Goal: Task Accomplishment & Management: Manage account settings

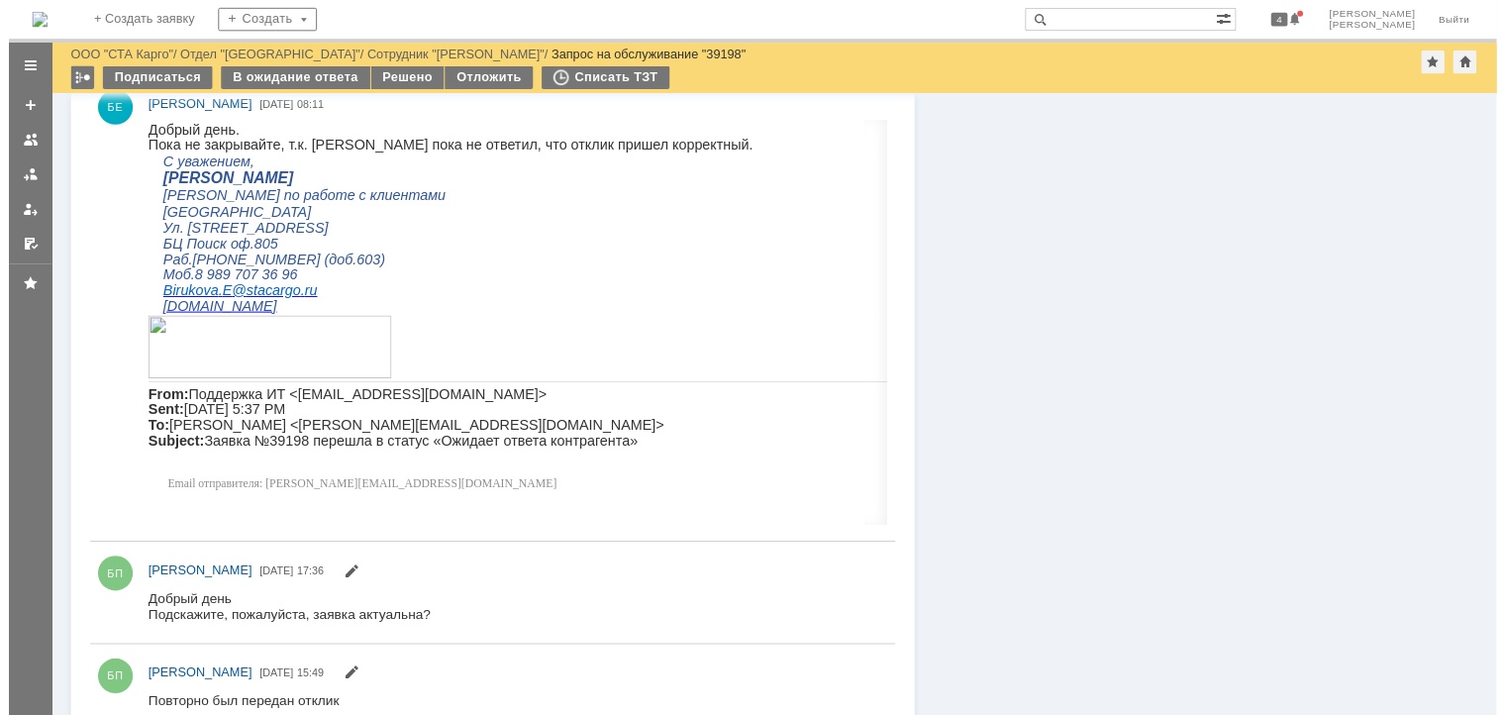
scroll to position [990, 0]
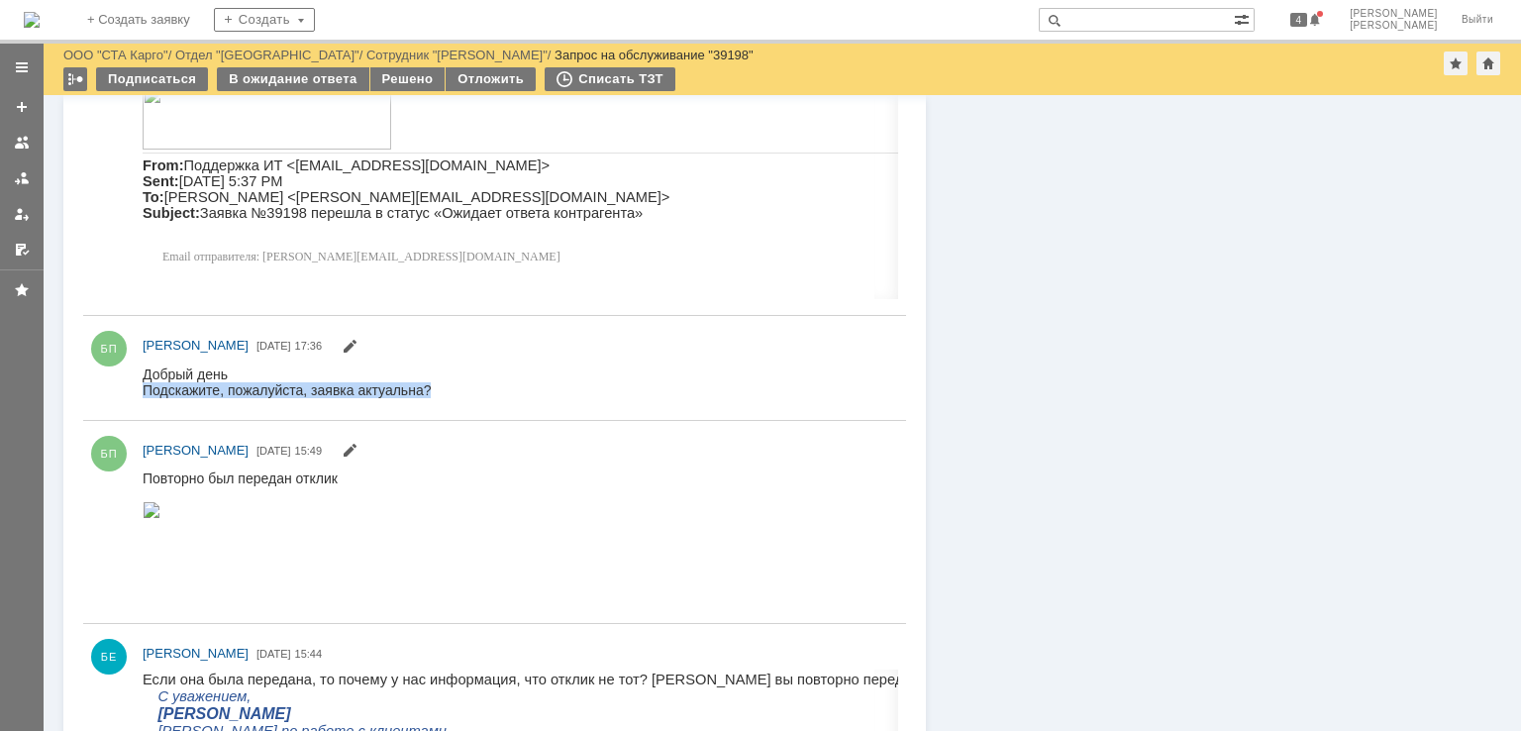
drag, startPoint x: 439, startPoint y: 385, endPoint x: 144, endPoint y: 388, distance: 295.0
click at [144, 388] on html "Добрый день Подскажите, пожалуйста, заявка актуальна?" at bounding box center [515, 381] width 745 height 32
copy div "Подскажите, пожалуйста, заявка актуальна?"
click at [422, 397] on html "Добрый день Подскажите, пожалуйста, заявка актуальна?" at bounding box center [515, 381] width 745 height 32
drag, startPoint x: 442, startPoint y: 391, endPoint x: 142, endPoint y: 370, distance: 300.7
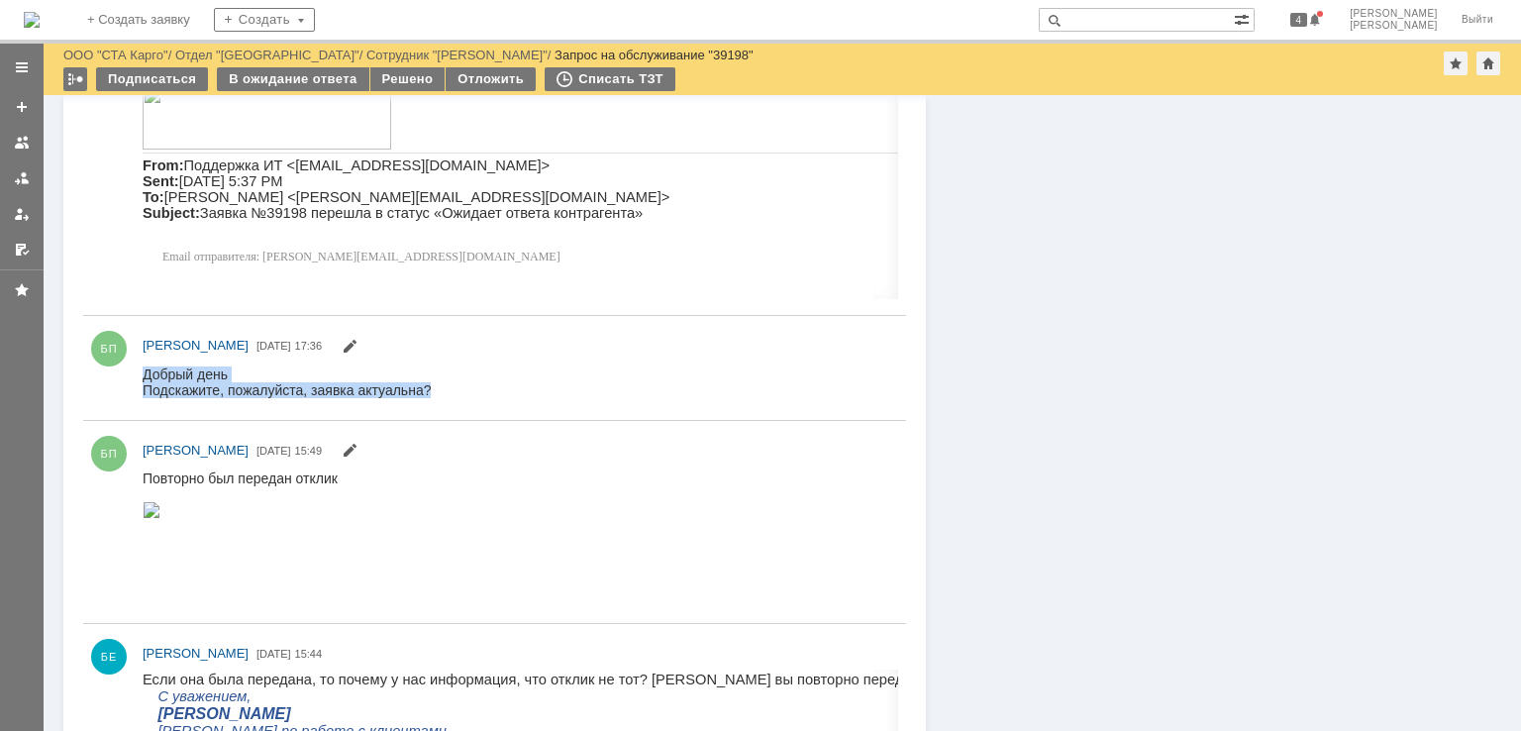
click at [143, 370] on html "Добрый день Подскажите, пожалуйста, заявка актуальна?" at bounding box center [515, 381] width 745 height 32
copy body "Добрый день Подскажите, пожалуйста, заявка актуальна?"
click at [313, 78] on div "В ожидание ответа" at bounding box center [292, 79] width 151 height 24
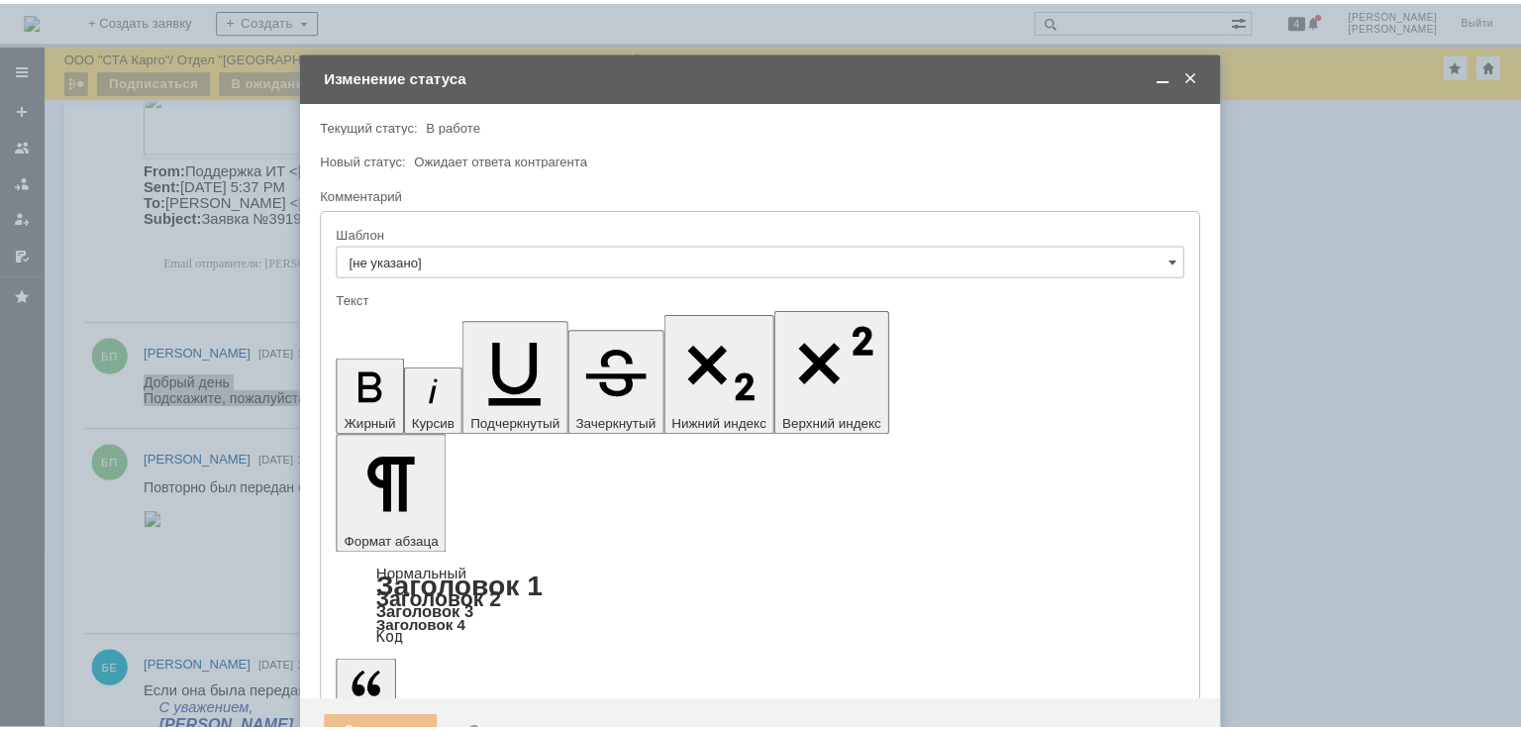
scroll to position [0, 0]
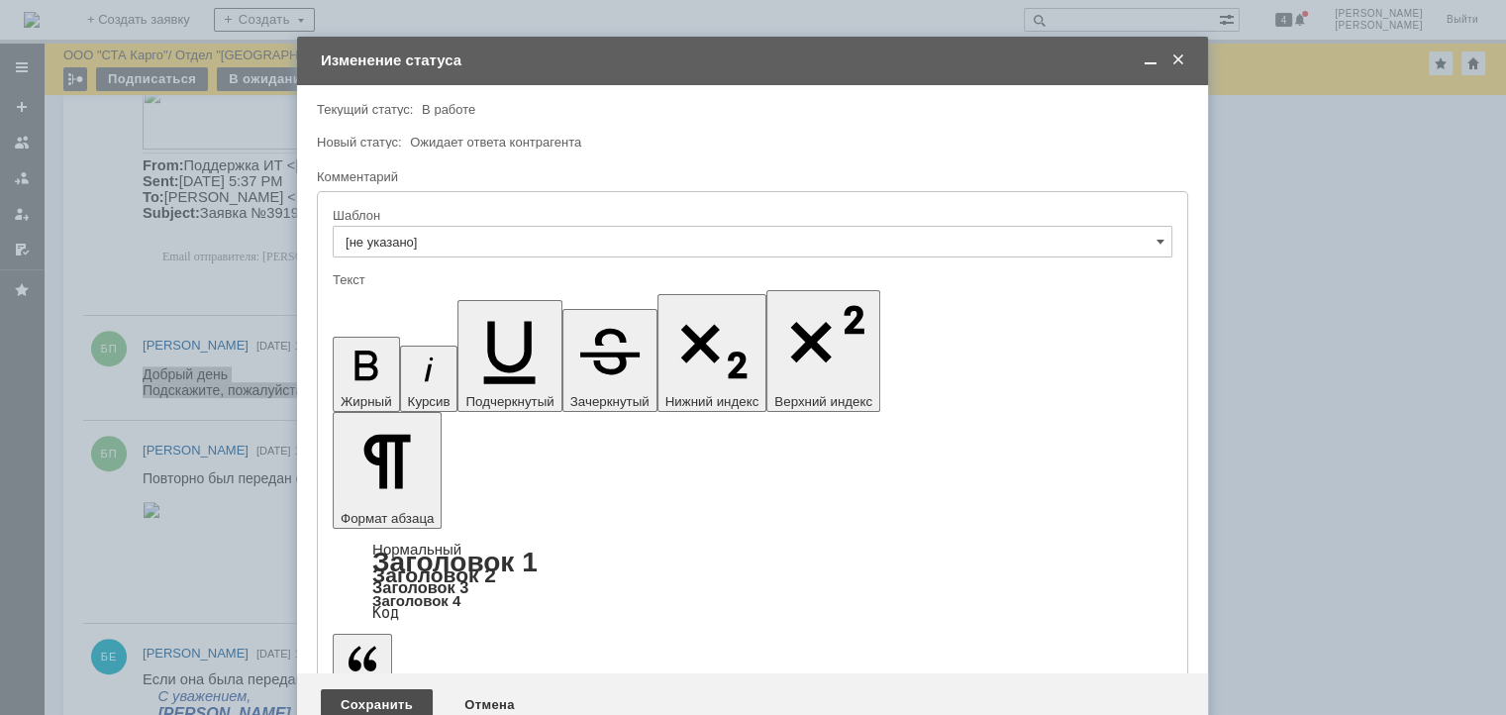
click at [392, 689] on div "Сохранить" at bounding box center [377, 705] width 112 height 32
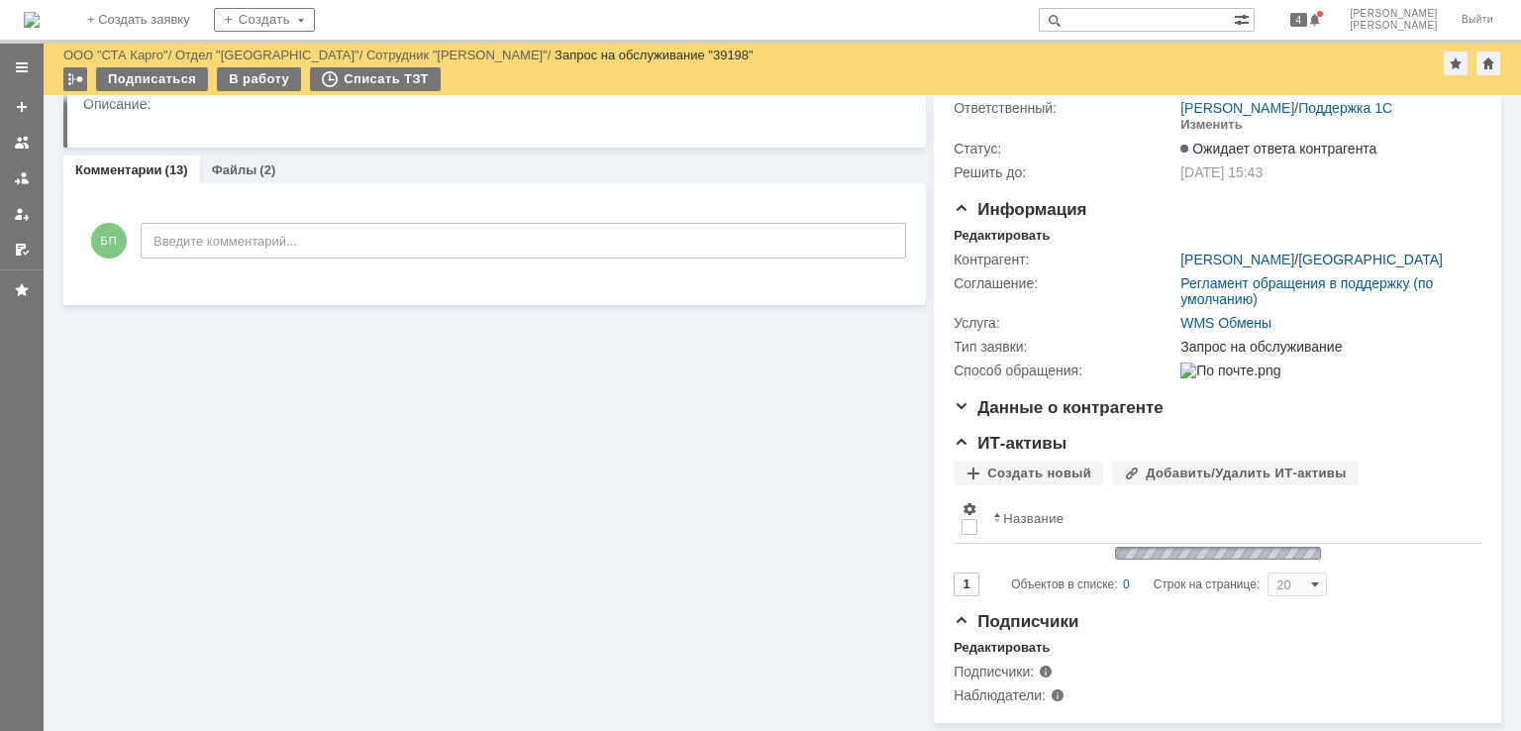
scroll to position [1006, 0]
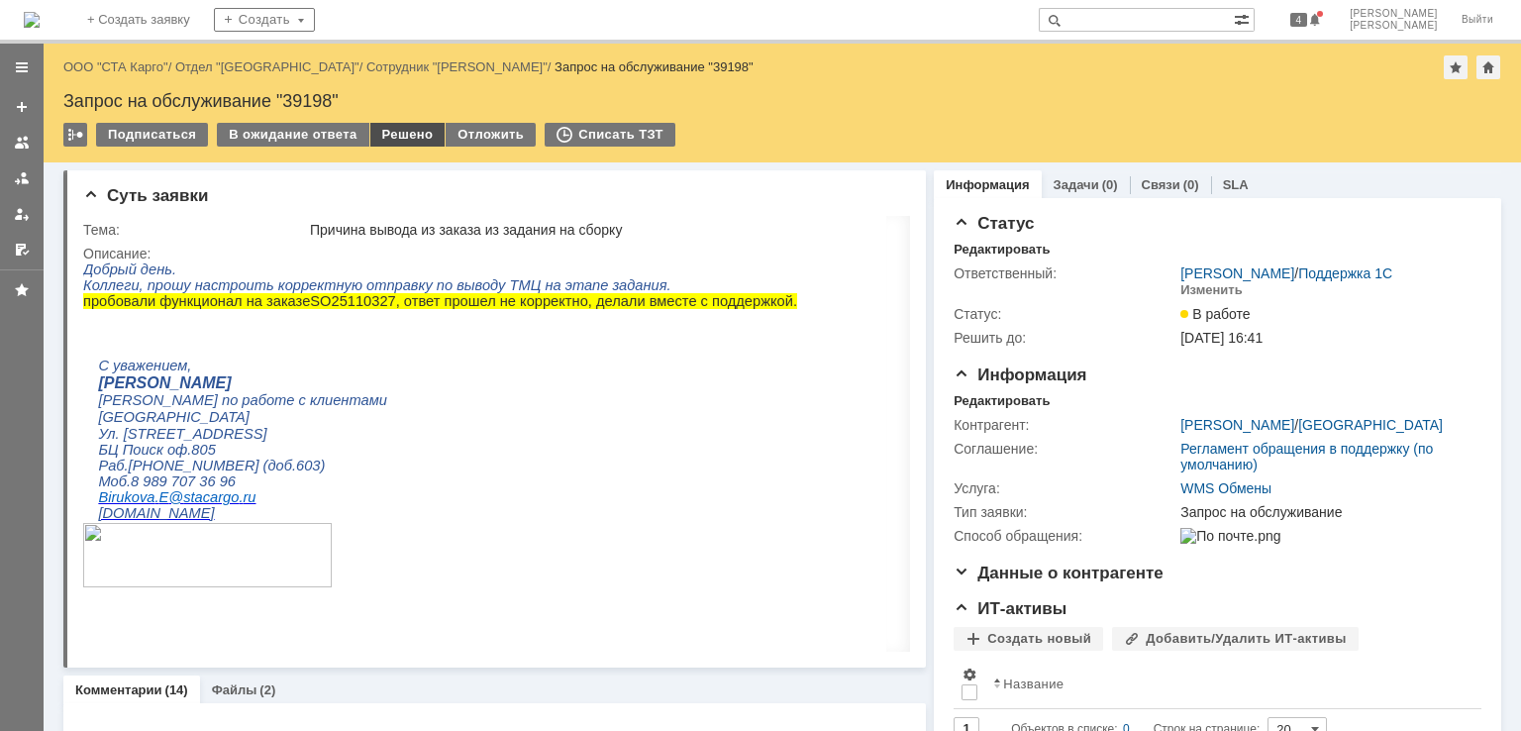
click at [404, 141] on div "Решено" at bounding box center [407, 135] width 75 height 24
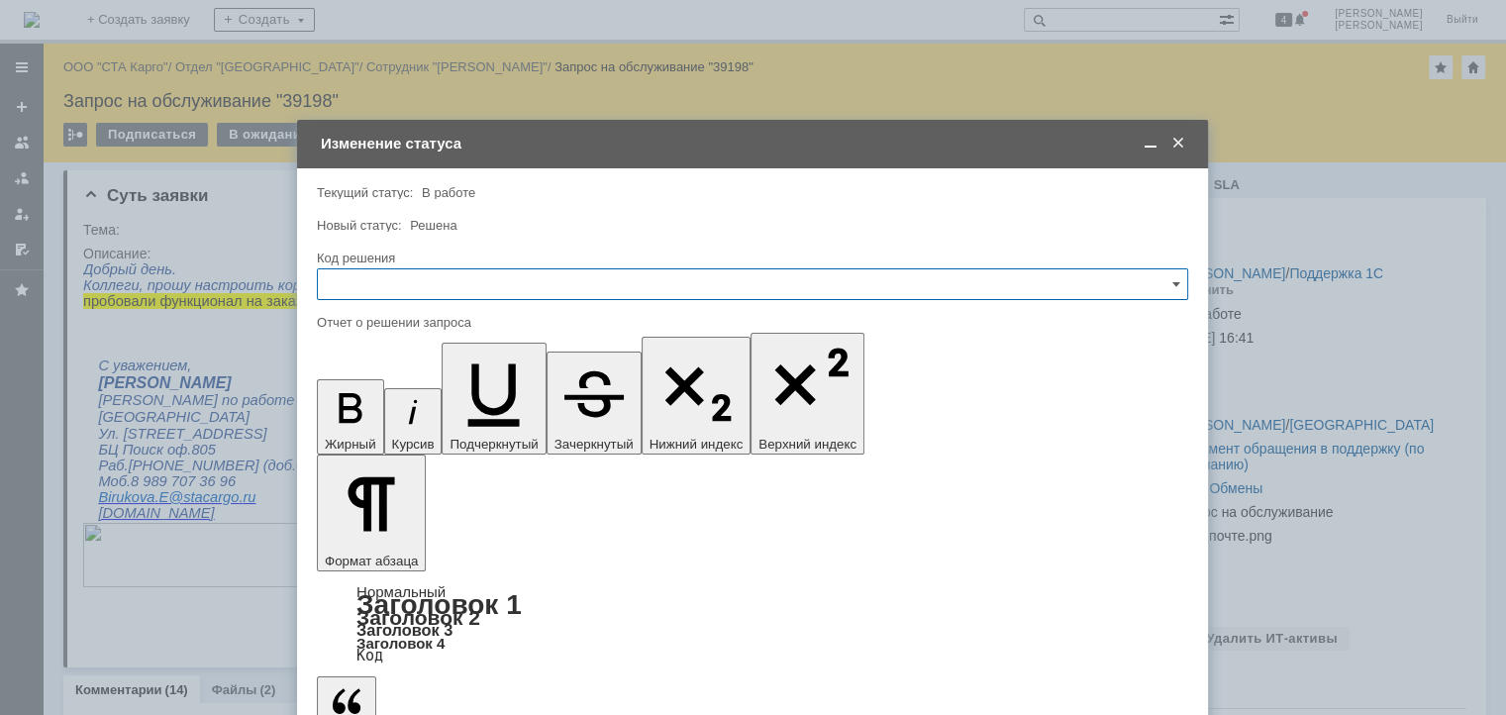
click at [403, 276] on input "text" at bounding box center [752, 284] width 871 height 32
click at [380, 538] on div "Решено" at bounding box center [752, 550] width 869 height 32
type input "Решено"
click at [1148, 144] on span at bounding box center [1150, 144] width 20 height 18
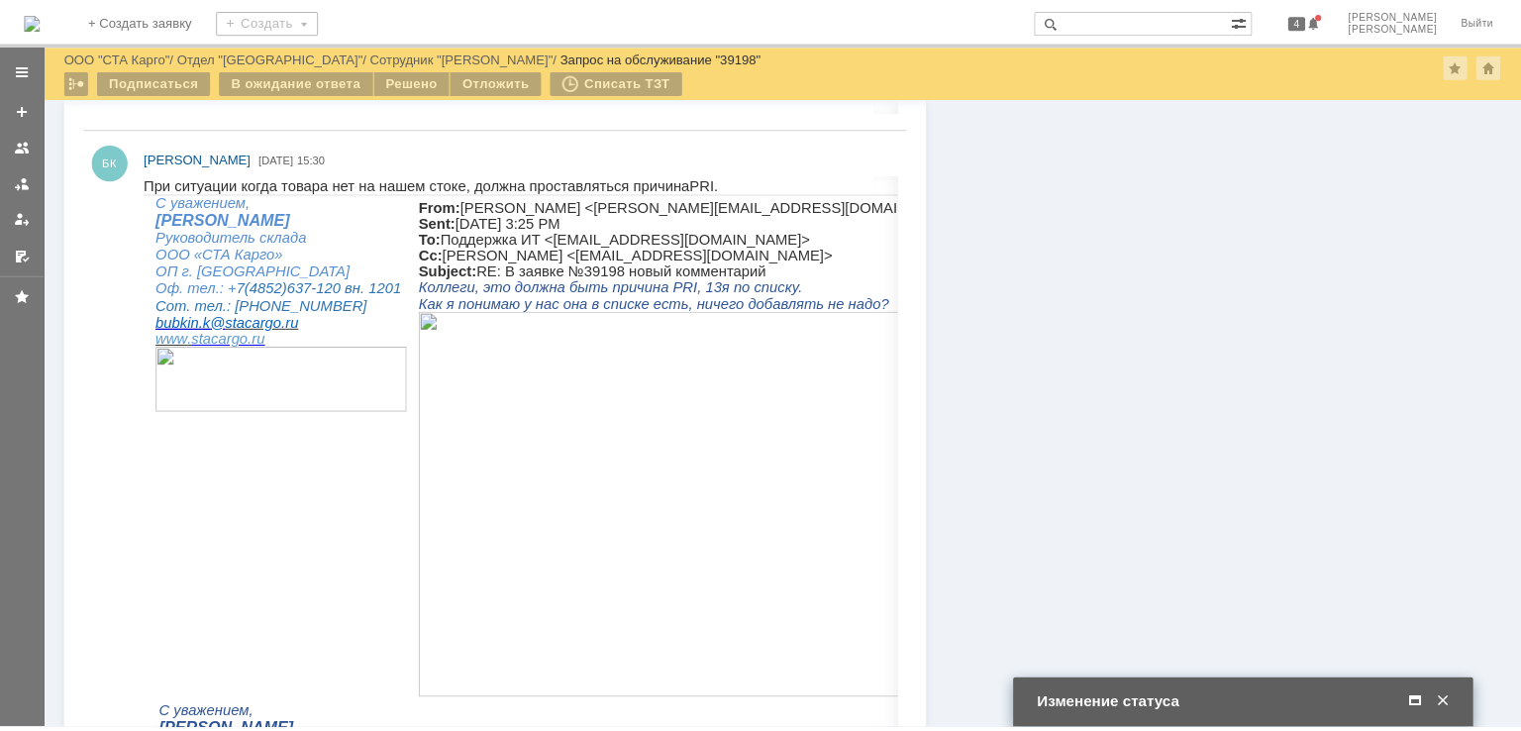
scroll to position [2997, 0]
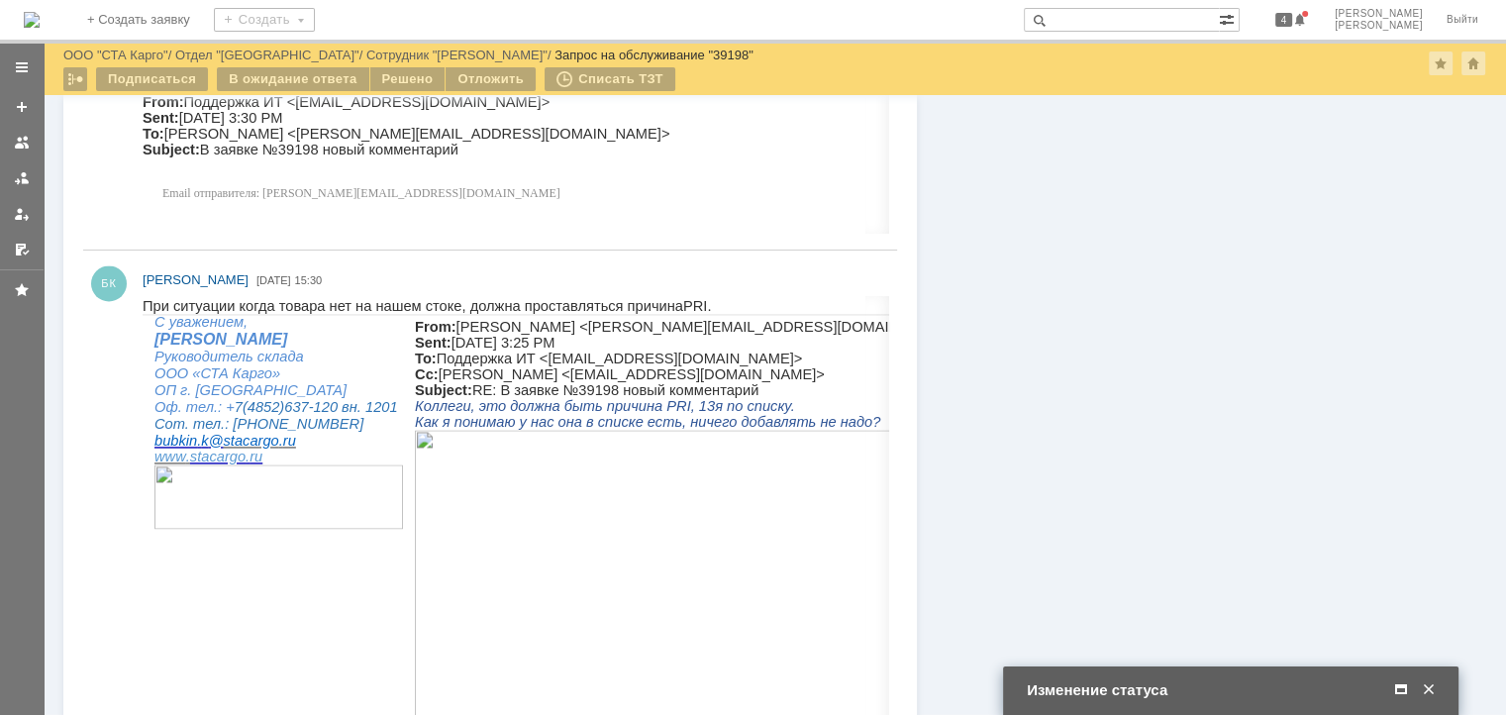
click at [1396, 688] on span at bounding box center [1401, 690] width 20 height 18
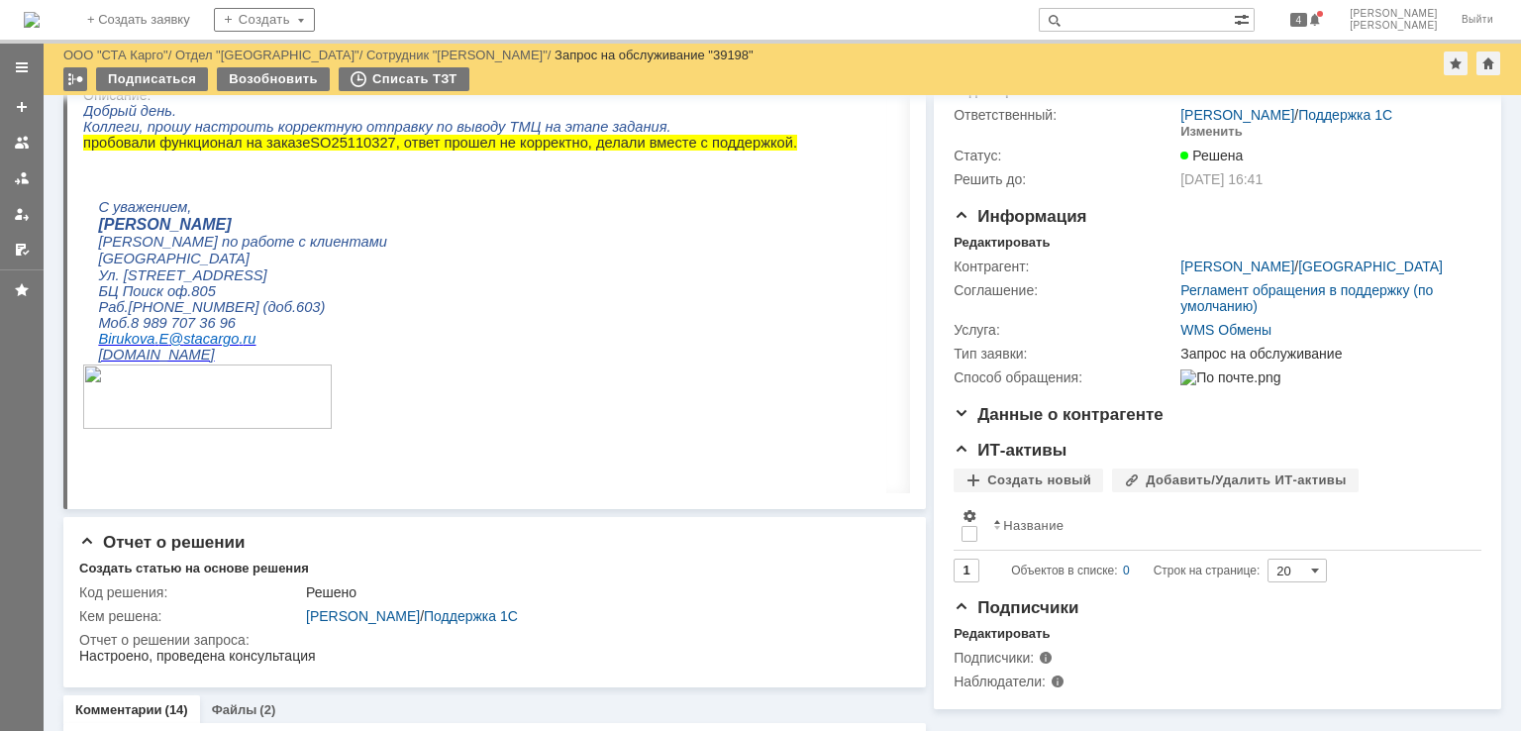
scroll to position [0, 0]
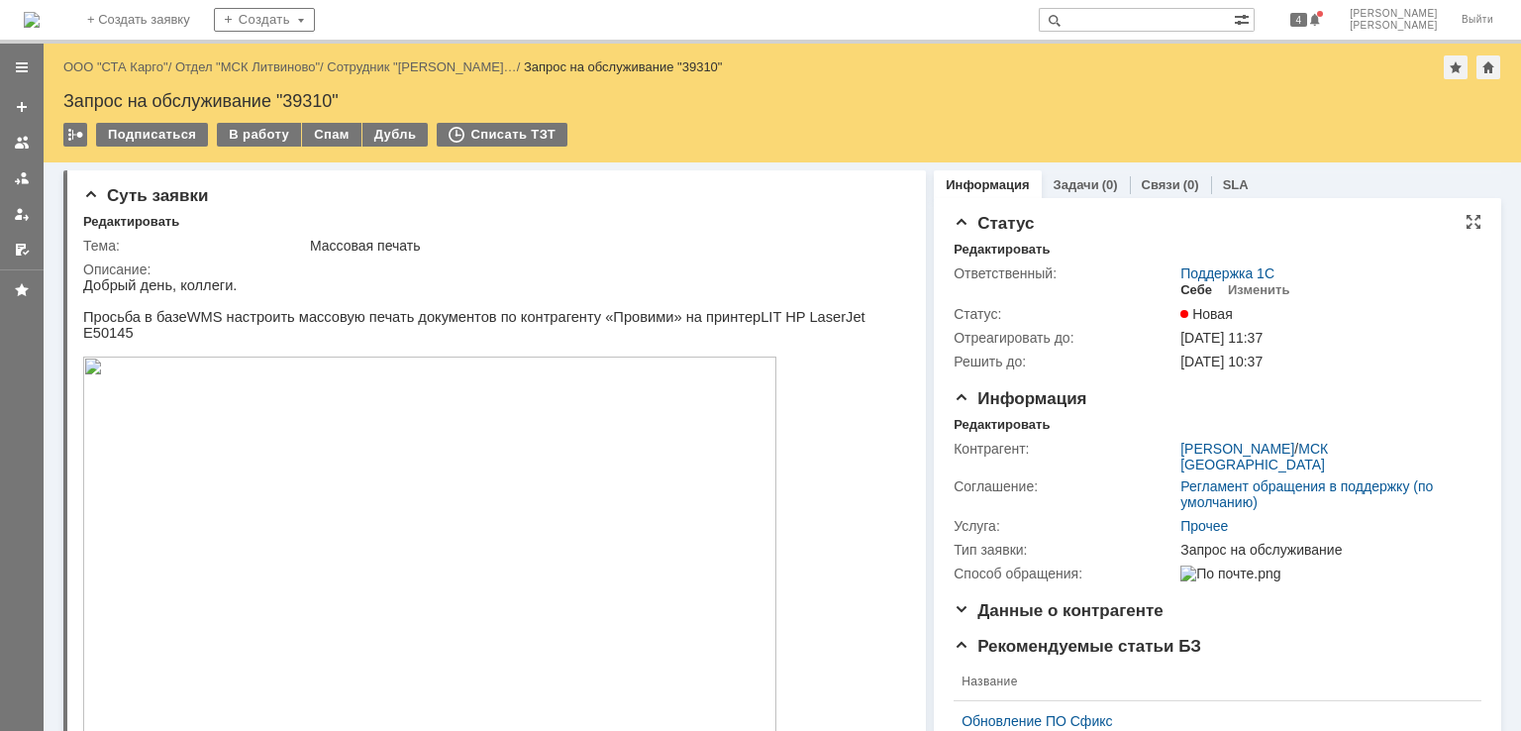
click at [1186, 282] on div "Себе" at bounding box center [1196, 290] width 32 height 16
click at [961, 419] on div "Редактировать" at bounding box center [1001, 425] width 96 height 16
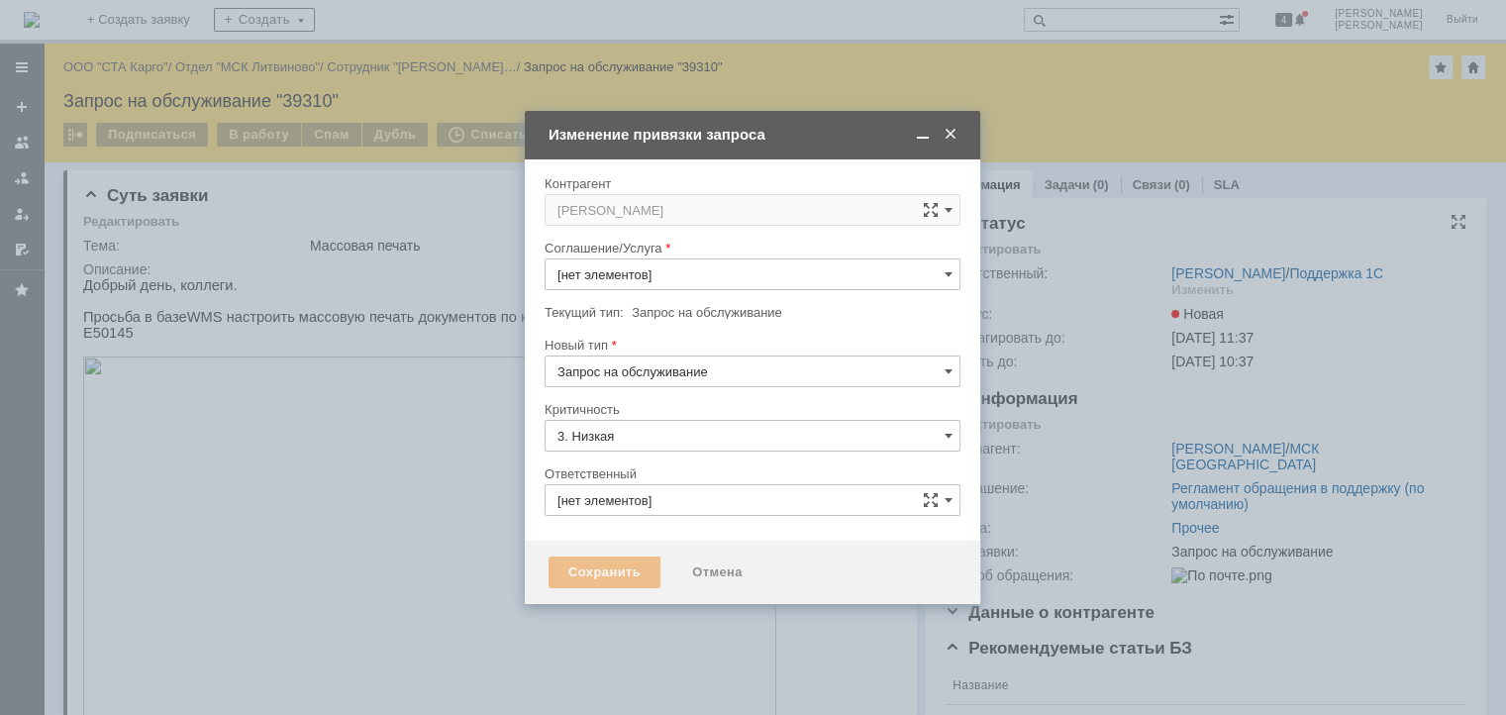
type input "Прочее"
type input "Бабунов Павел"
type input "[не указано]"
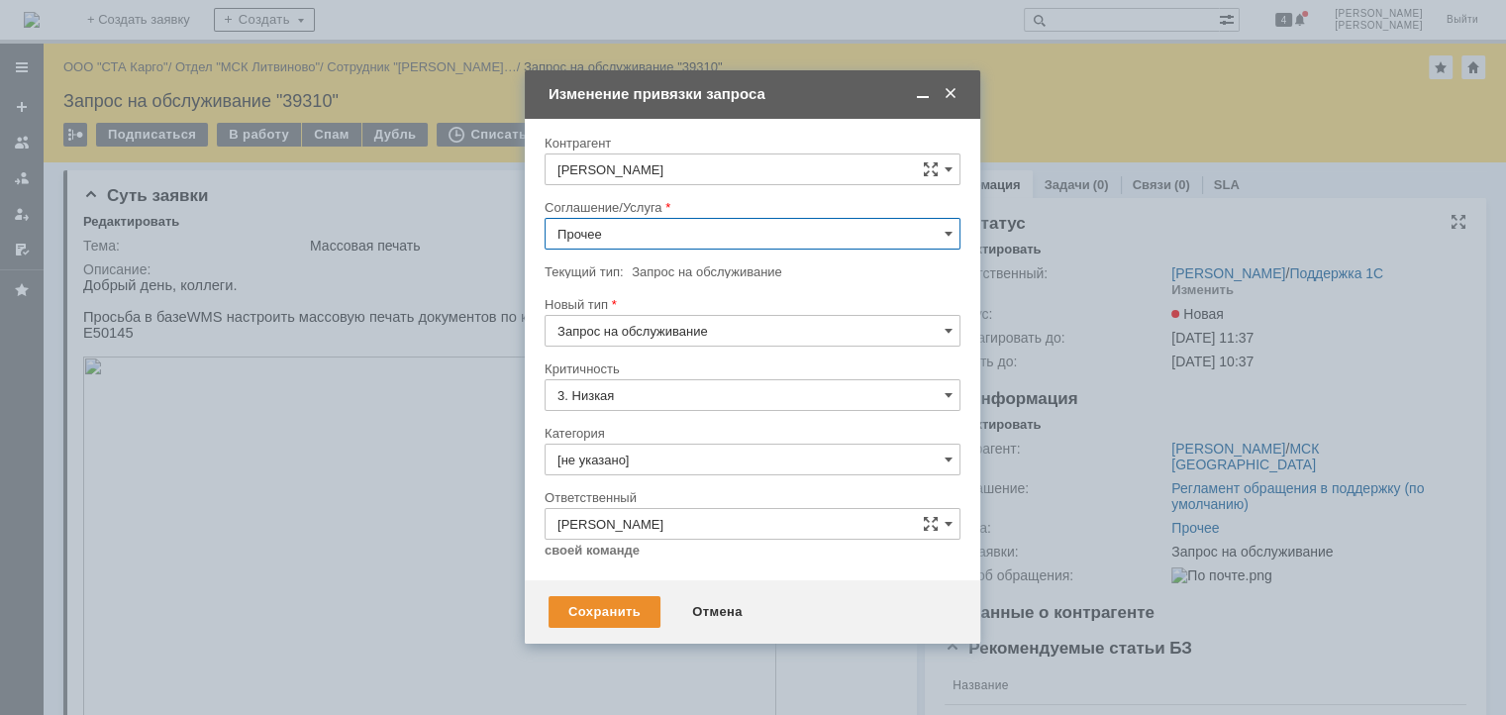
click at [654, 241] on input "Прочее" at bounding box center [752, 234] width 416 height 32
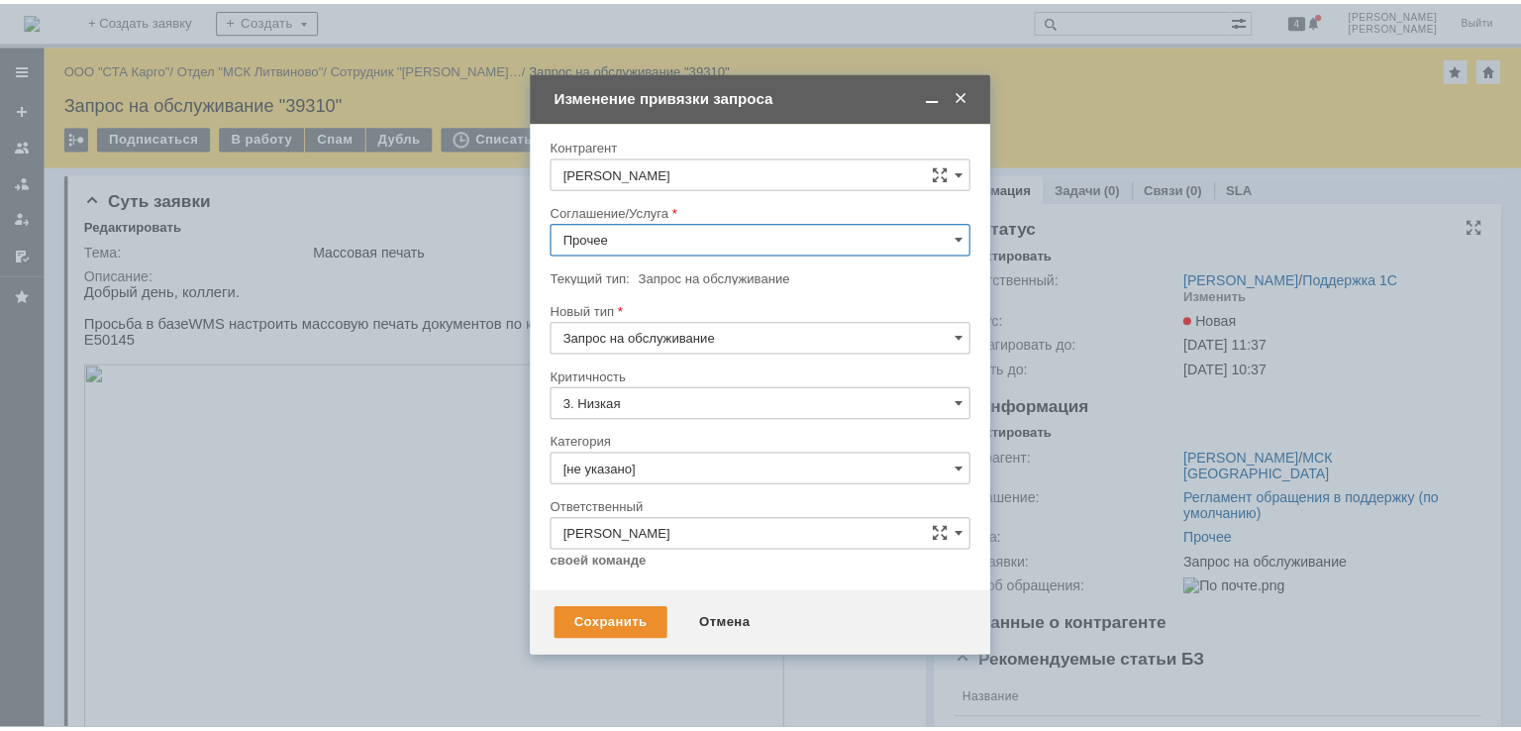
scroll to position [575, 0]
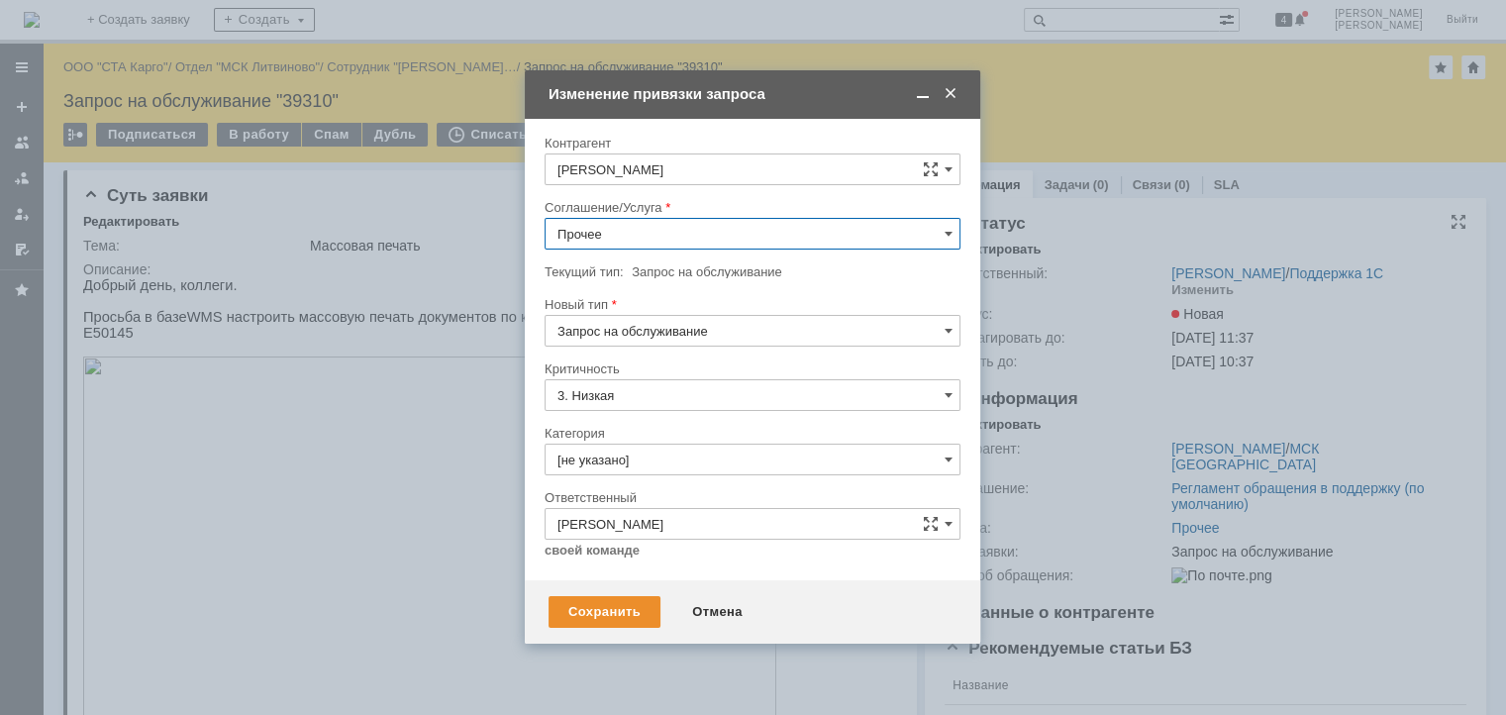
click at [637, 406] on span "WMS Прочее" at bounding box center [752, 414] width 390 height 16
click at [610, 607] on div "Сохранить" at bounding box center [604, 612] width 112 height 32
type input "WMS Прочее"
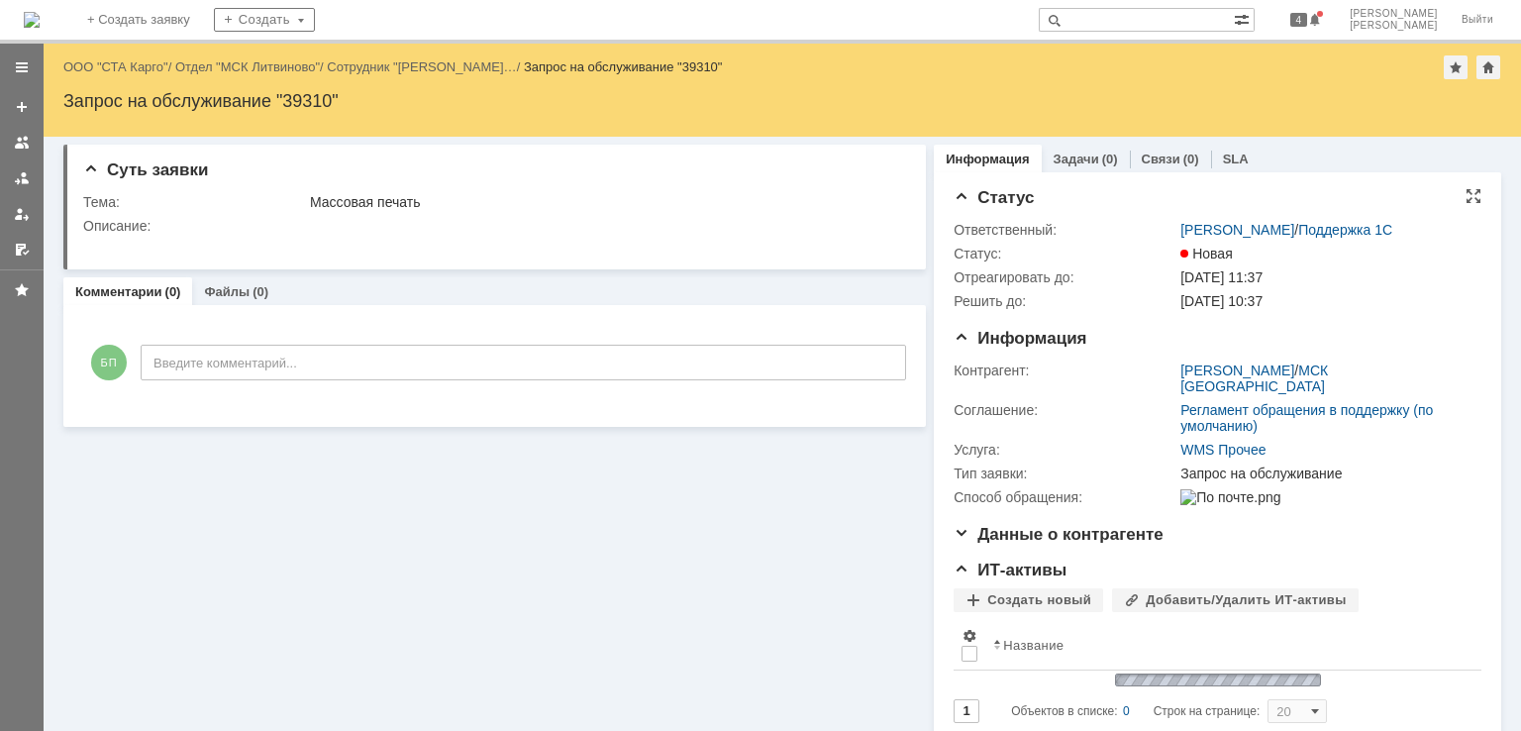
scroll to position [0, 0]
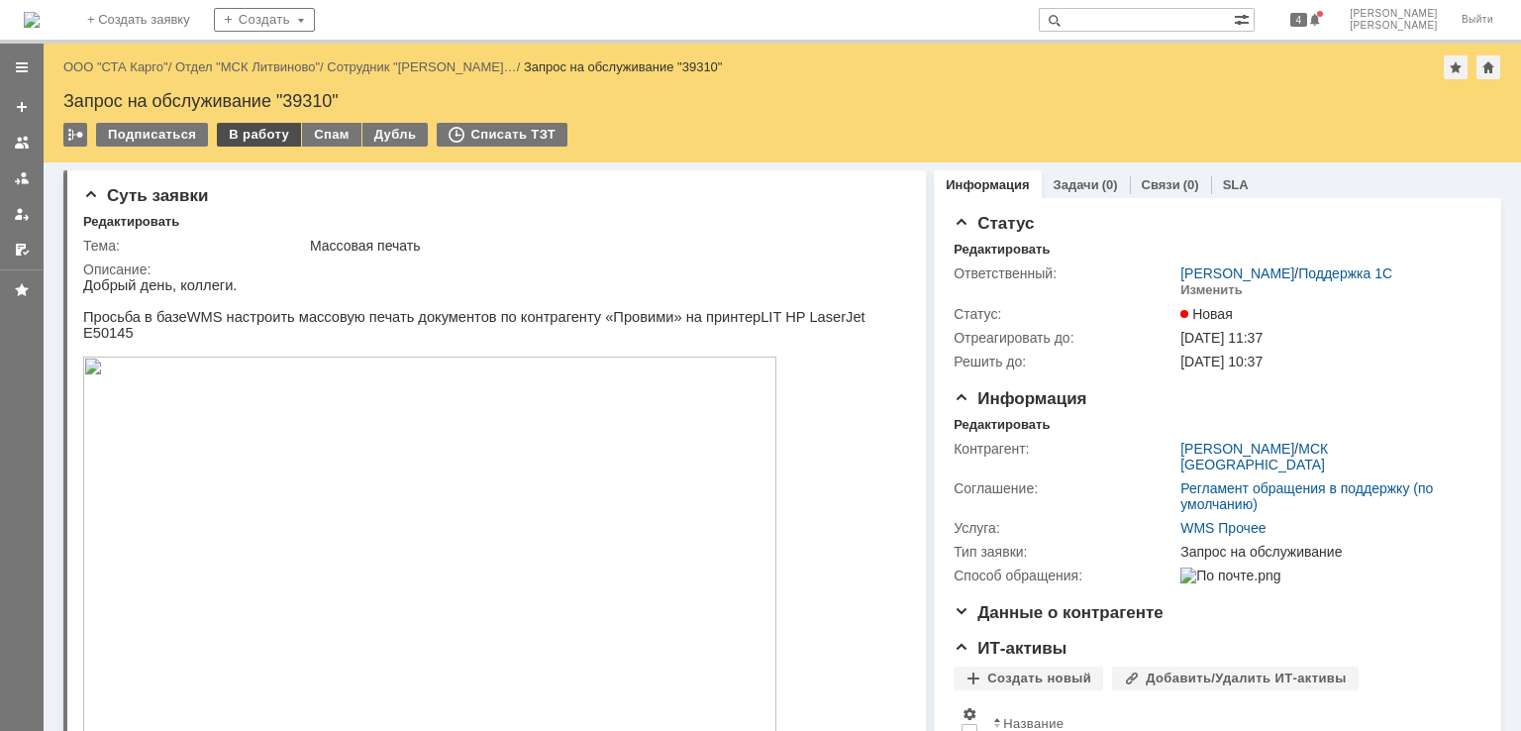
click at [238, 139] on div "В работу" at bounding box center [259, 135] width 84 height 24
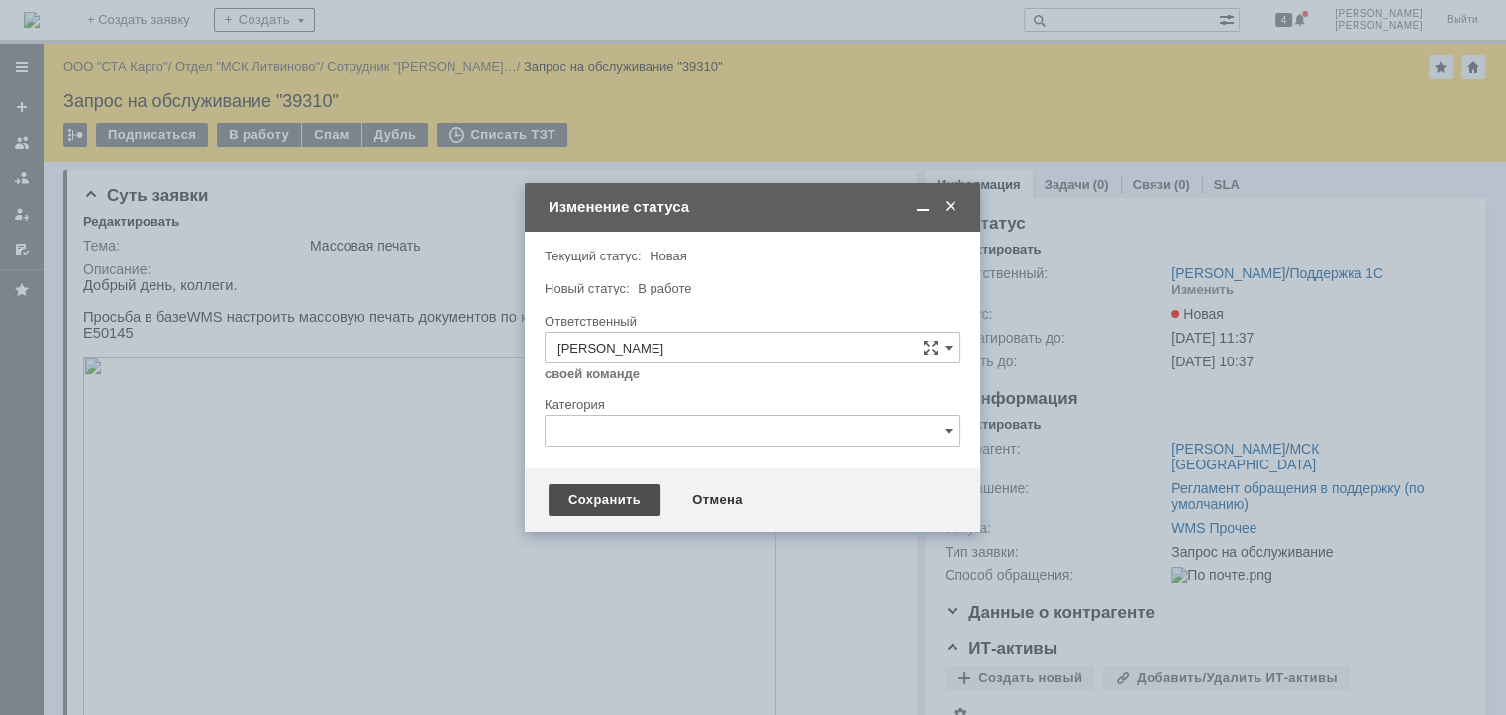
click at [621, 514] on div "Сохранить" at bounding box center [604, 500] width 112 height 32
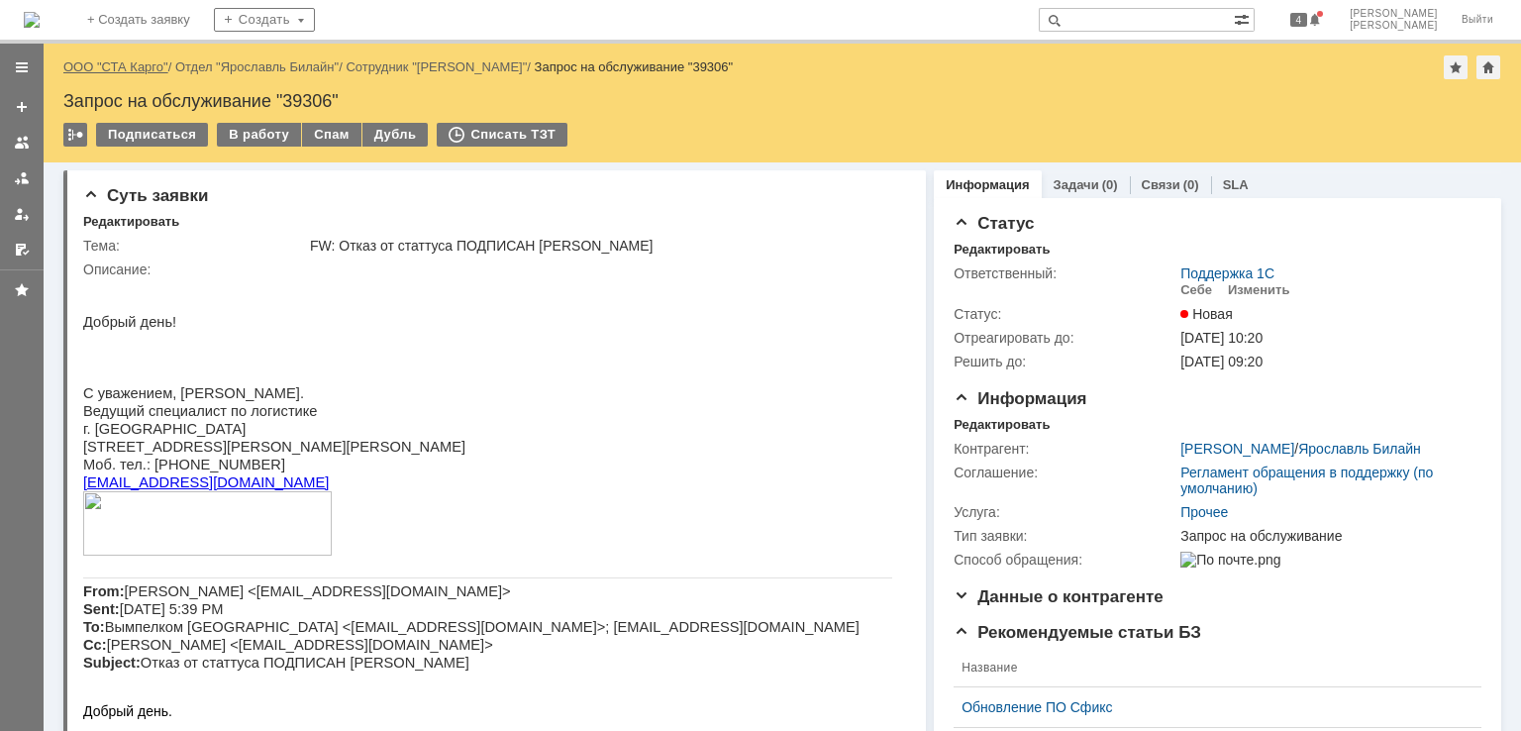
click at [141, 69] on link "ООО "СТА Карго"" at bounding box center [115, 66] width 105 height 15
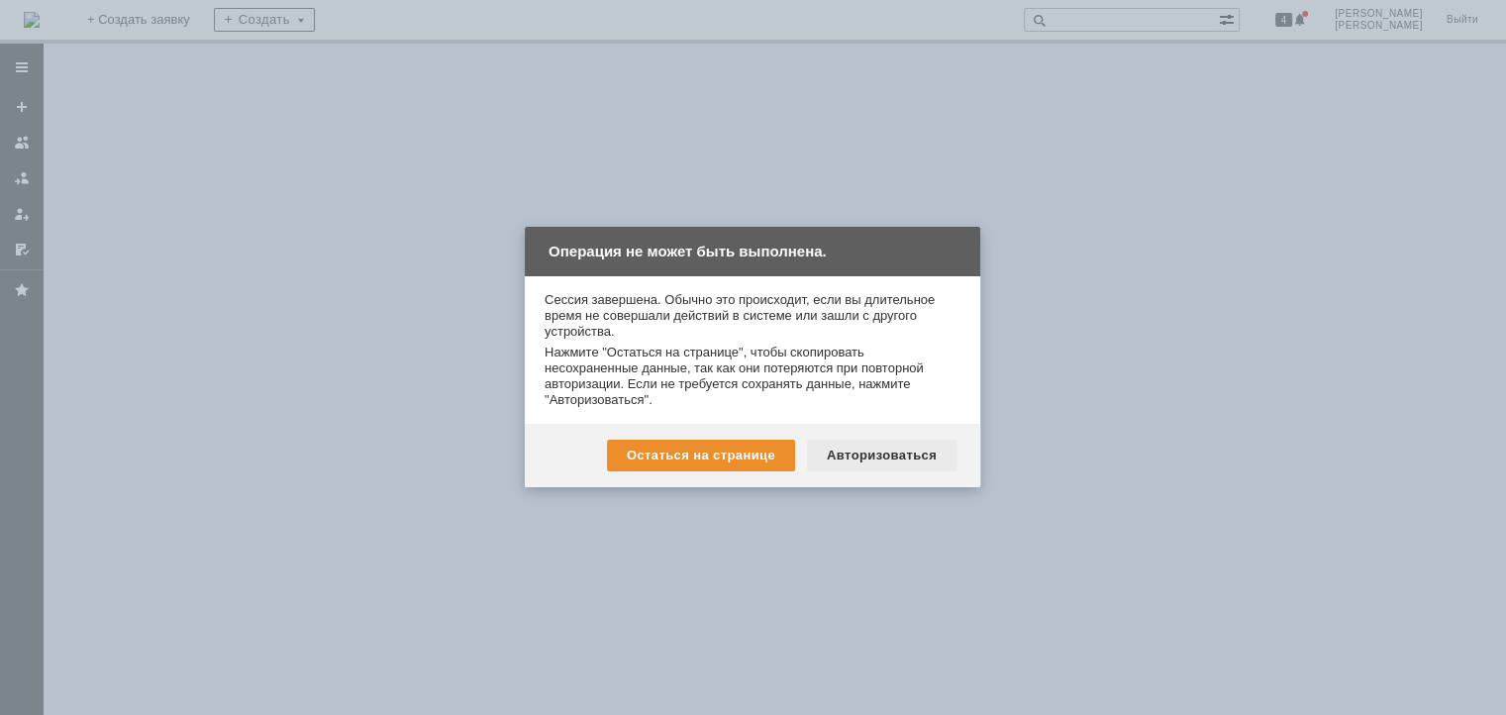
click at [884, 464] on div "Авторизоваться" at bounding box center [881, 456] width 149 height 32
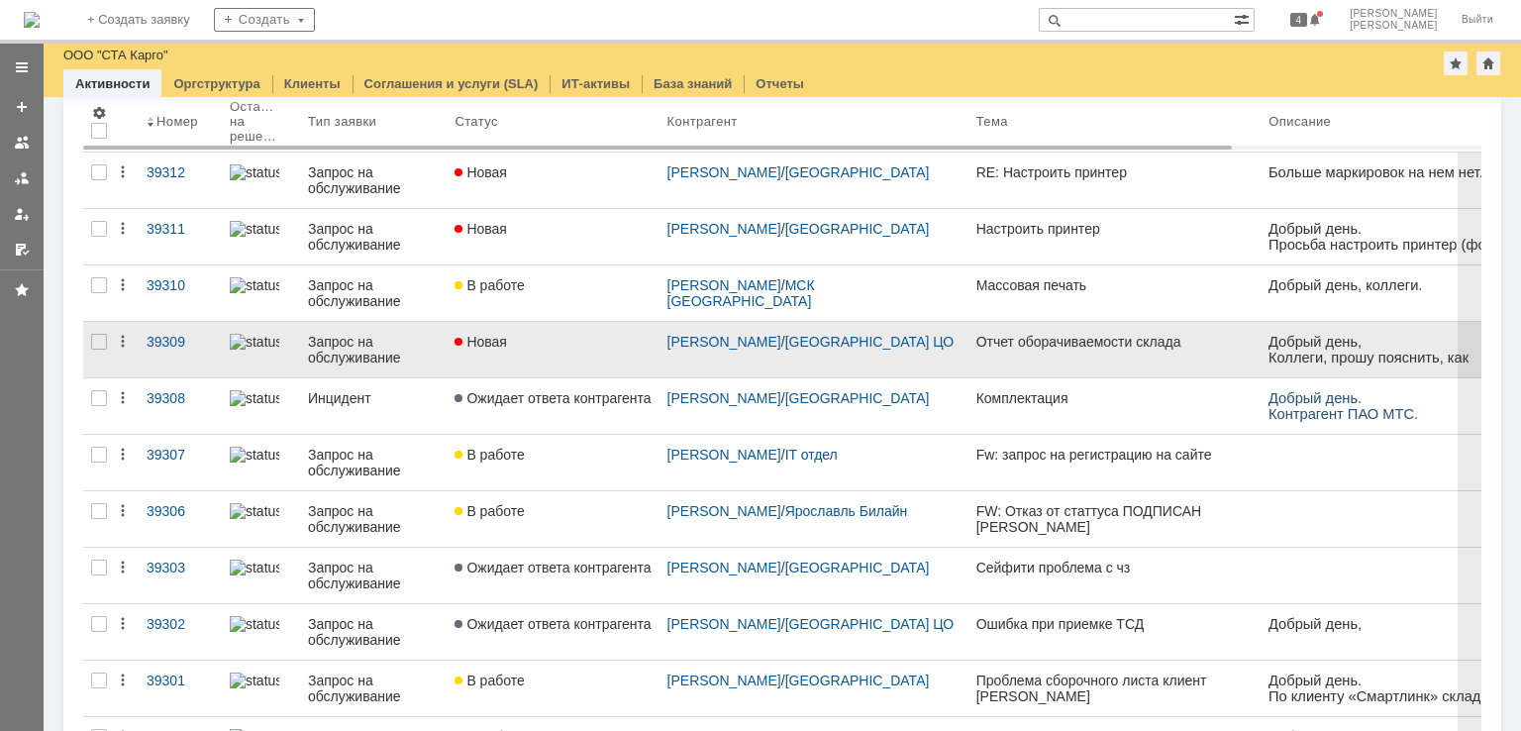
scroll to position [198, 0]
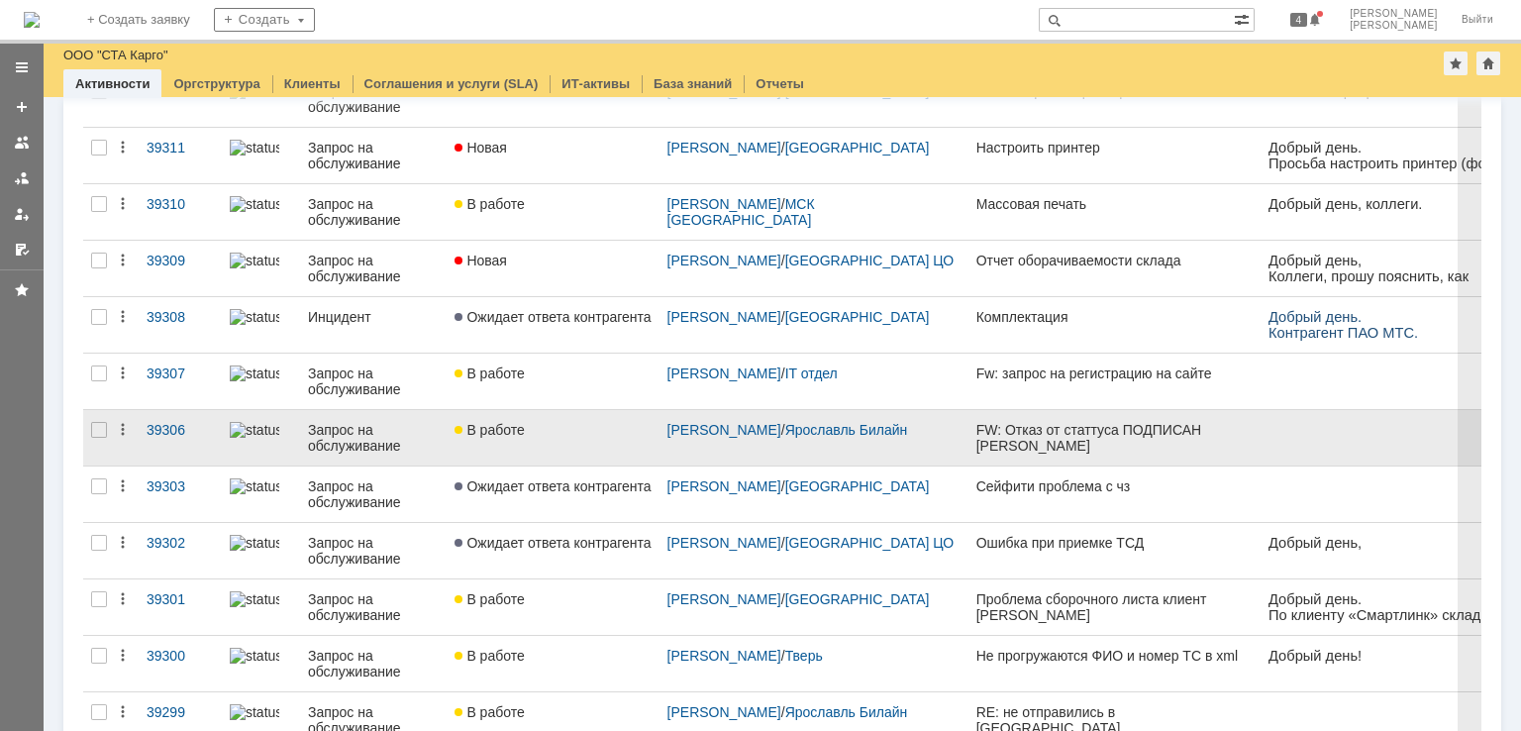
click at [572, 436] on div "В работе" at bounding box center [552, 430] width 196 height 16
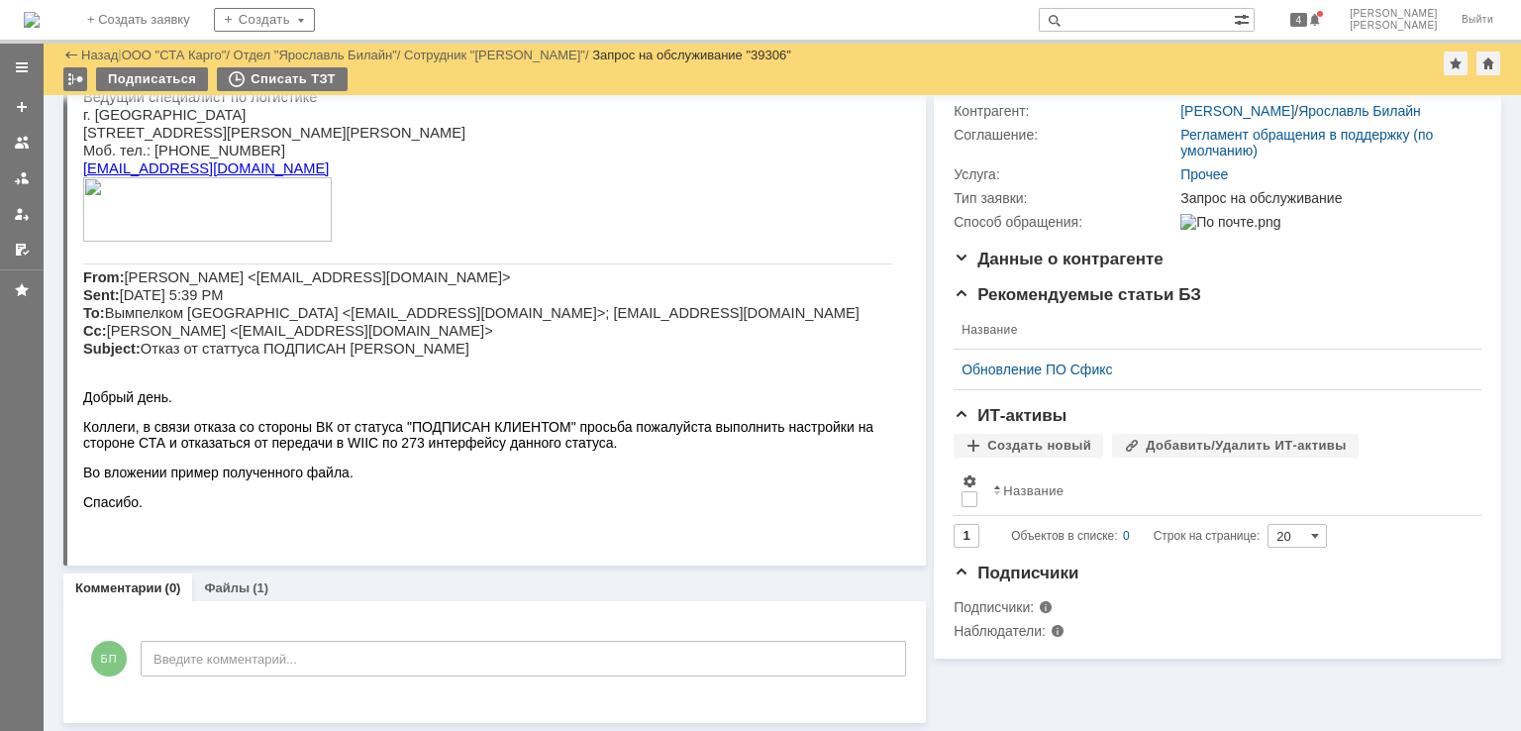
scroll to position [231, 0]
click at [214, 580] on link "Файлы" at bounding box center [227, 587] width 46 height 15
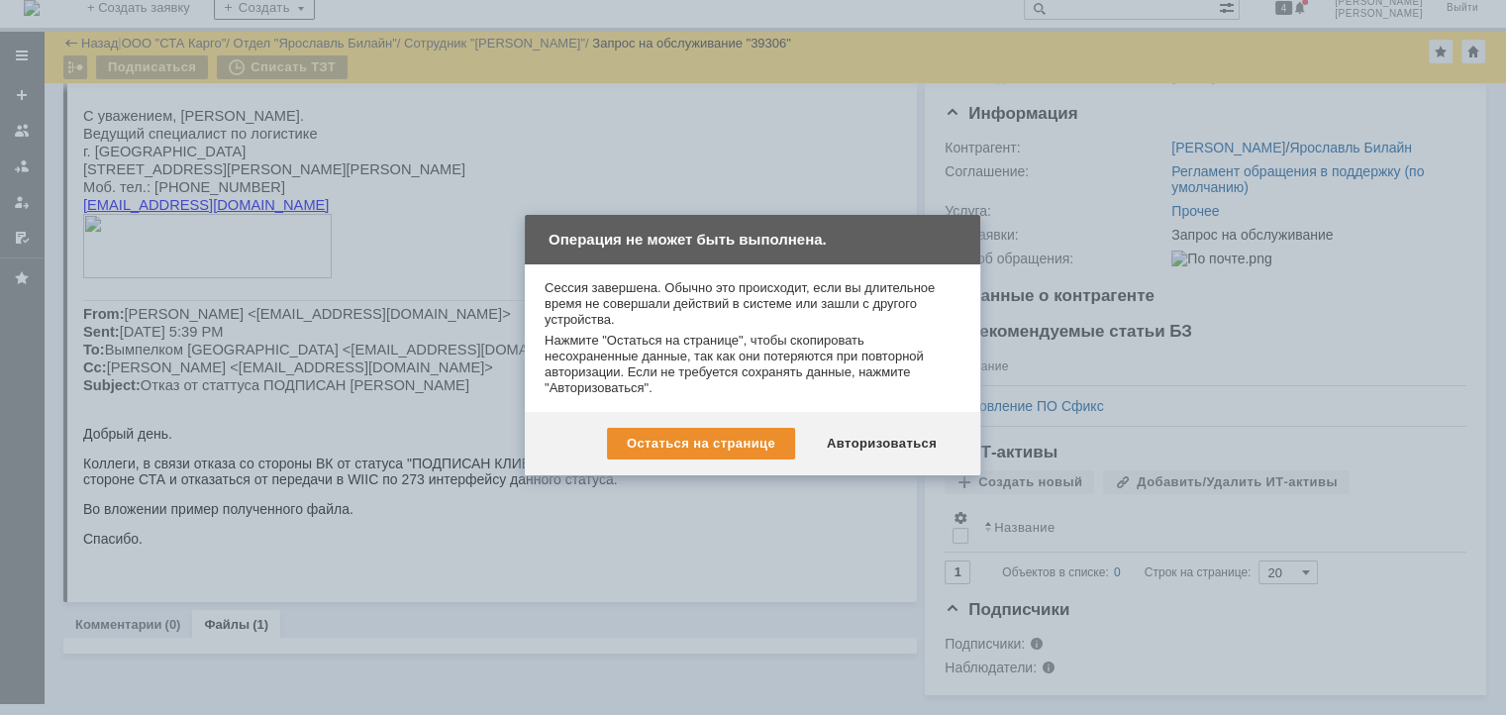
scroll to position [16, 0]
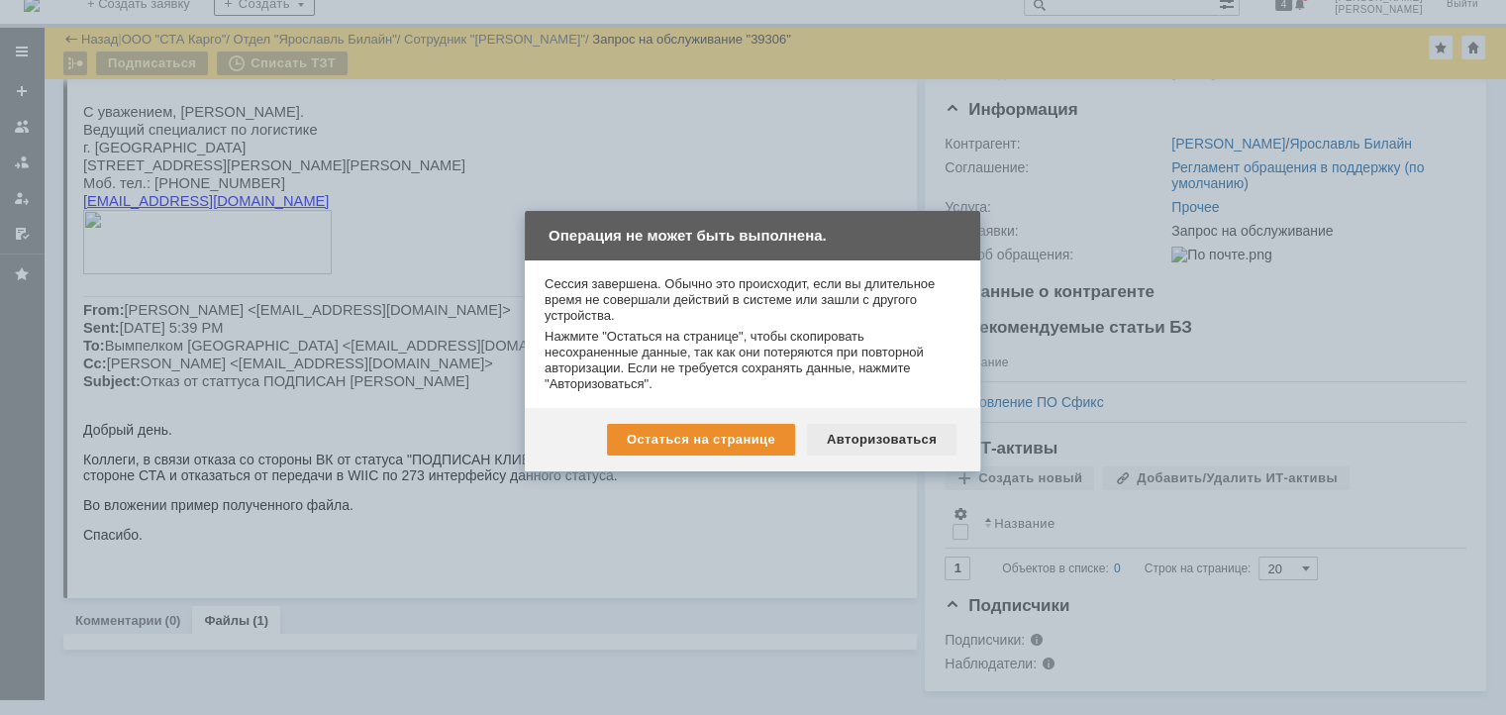
click at [913, 443] on div "Авторизоваться" at bounding box center [881, 440] width 149 height 32
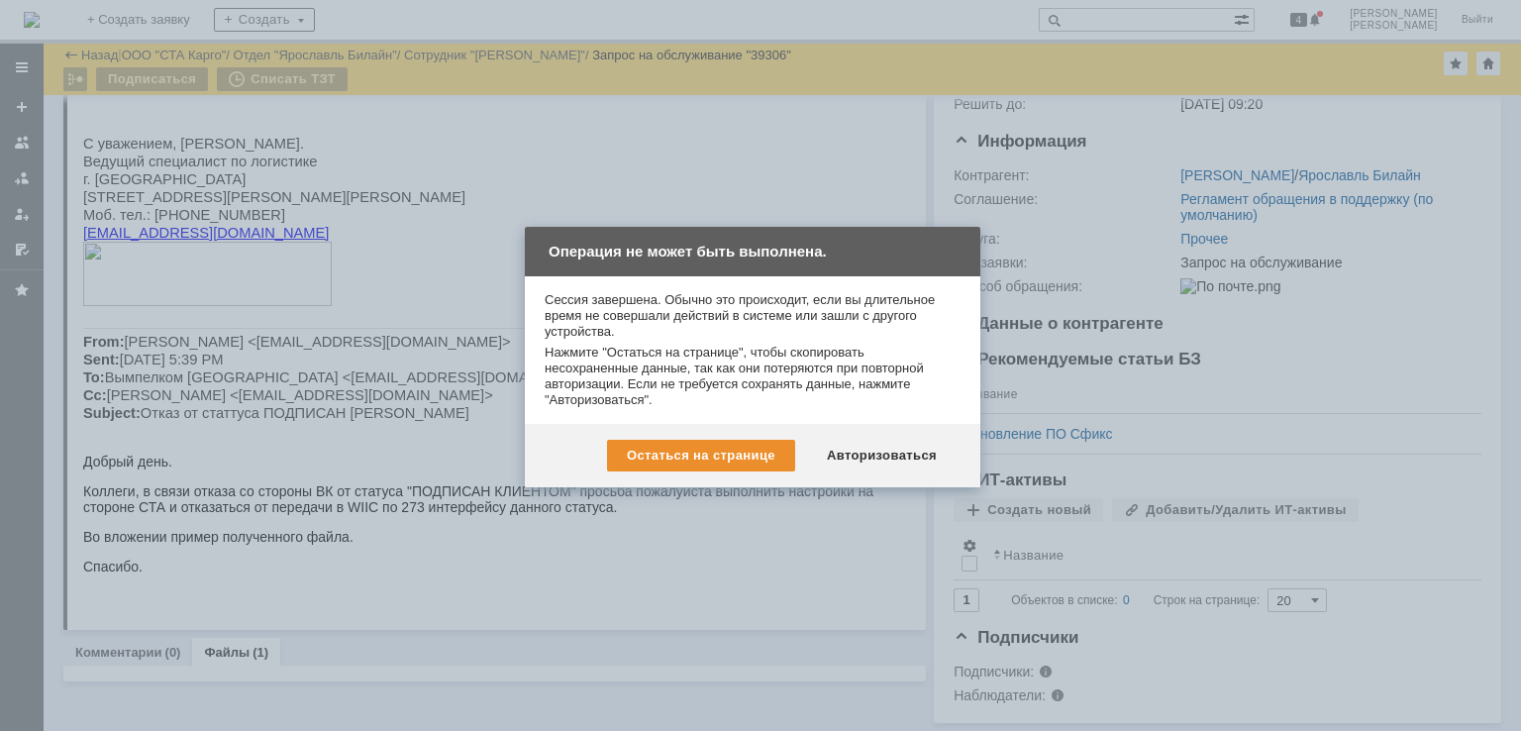
scroll to position [179, 0]
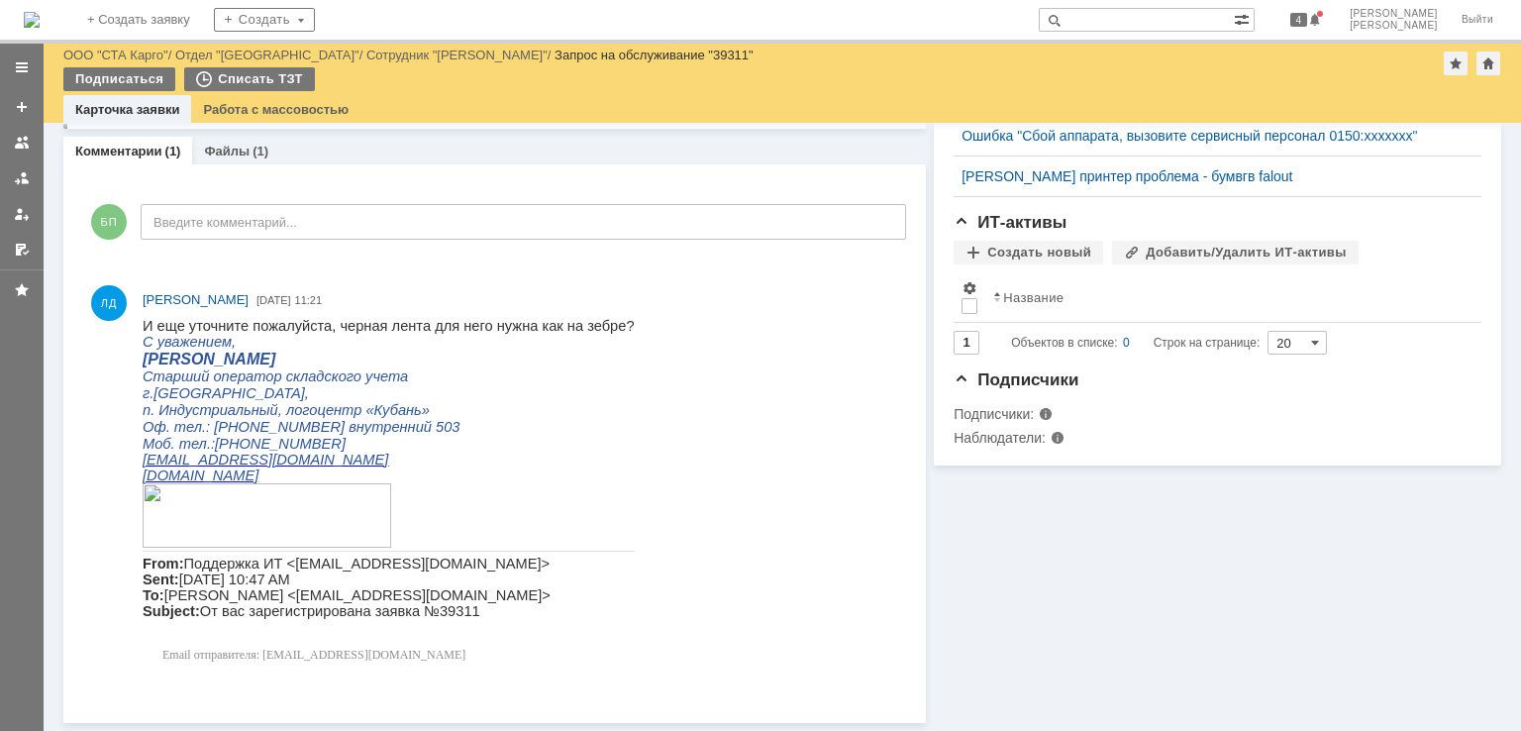
scroll to position [581, 0]
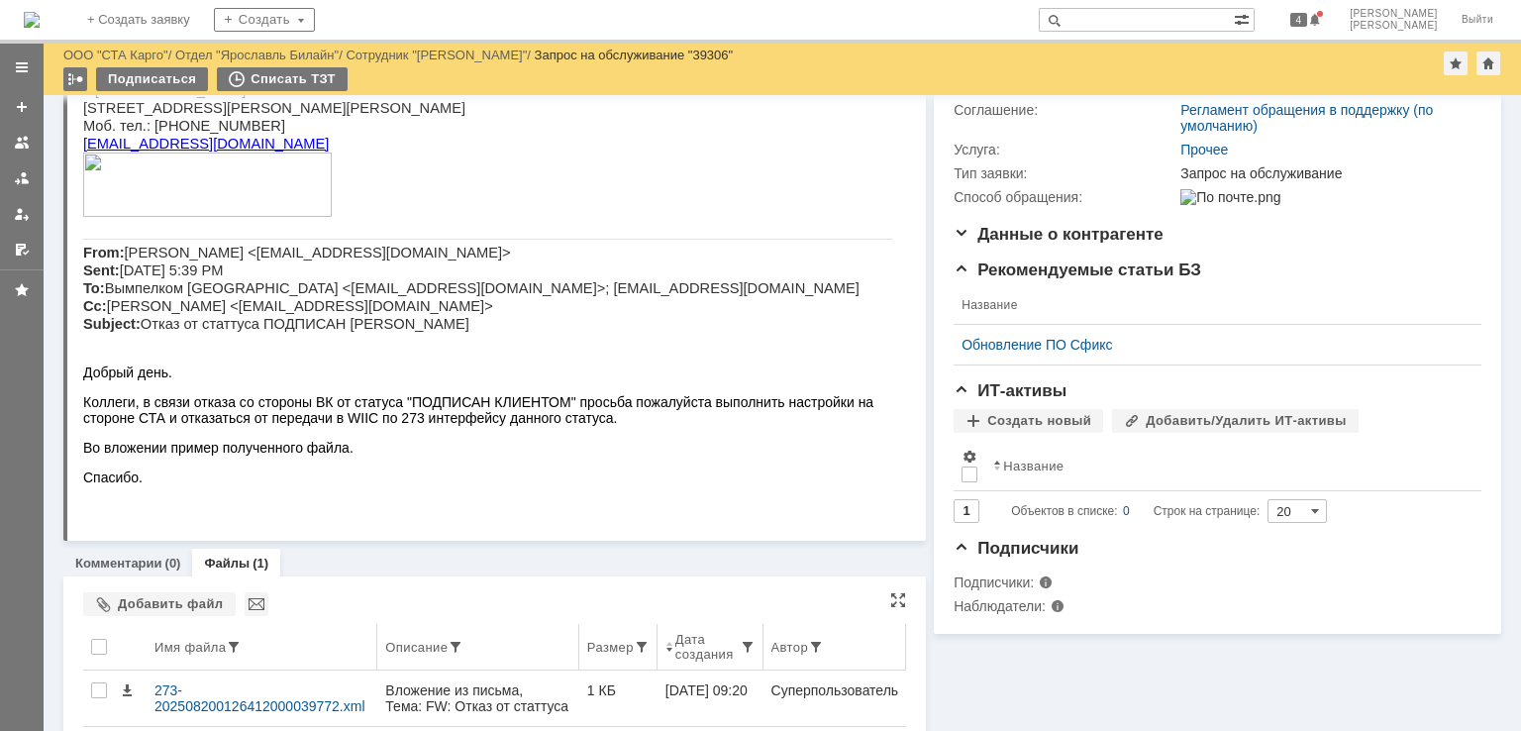
scroll to position [307, 0]
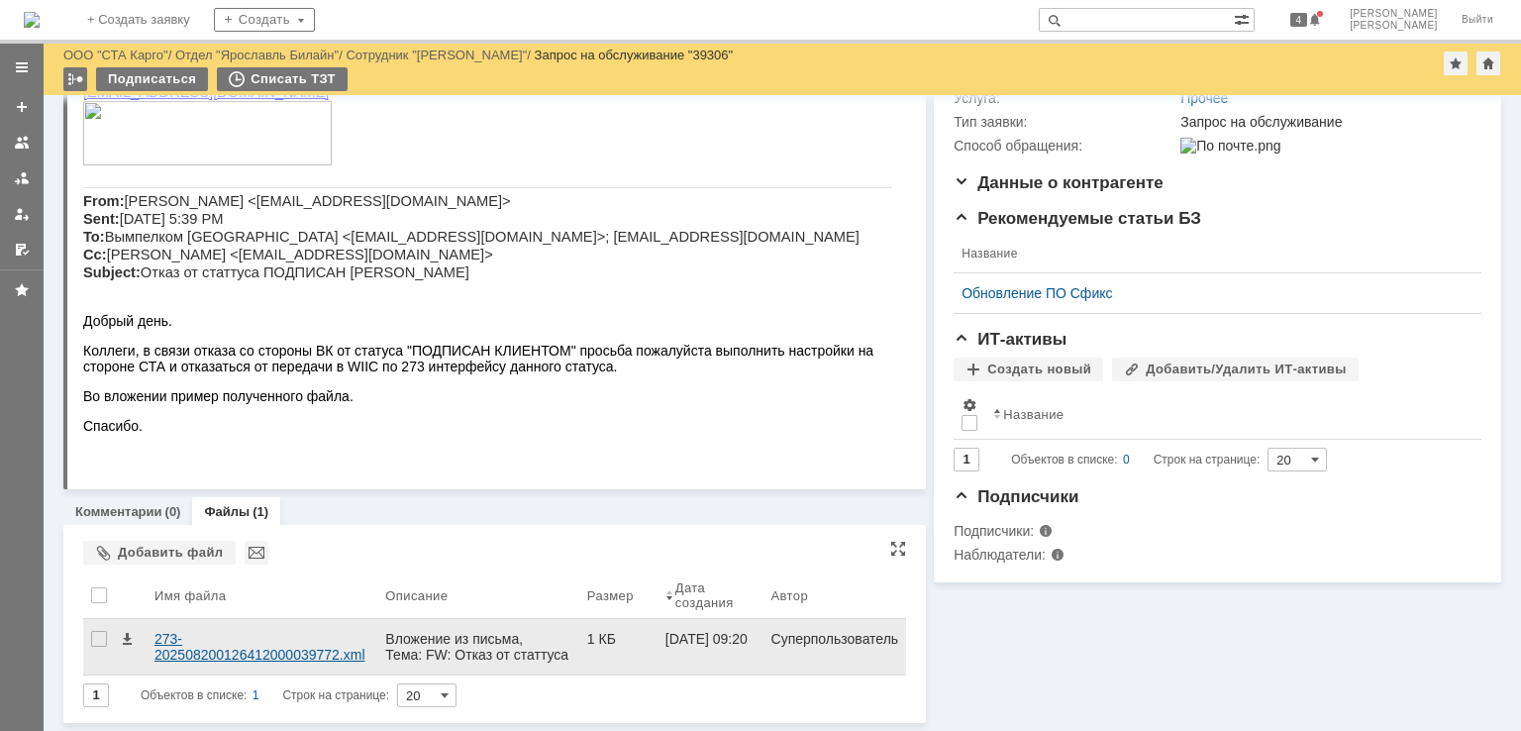
click at [218, 639] on div "273-202508200126412000039772.xml" at bounding box center [261, 647] width 215 height 32
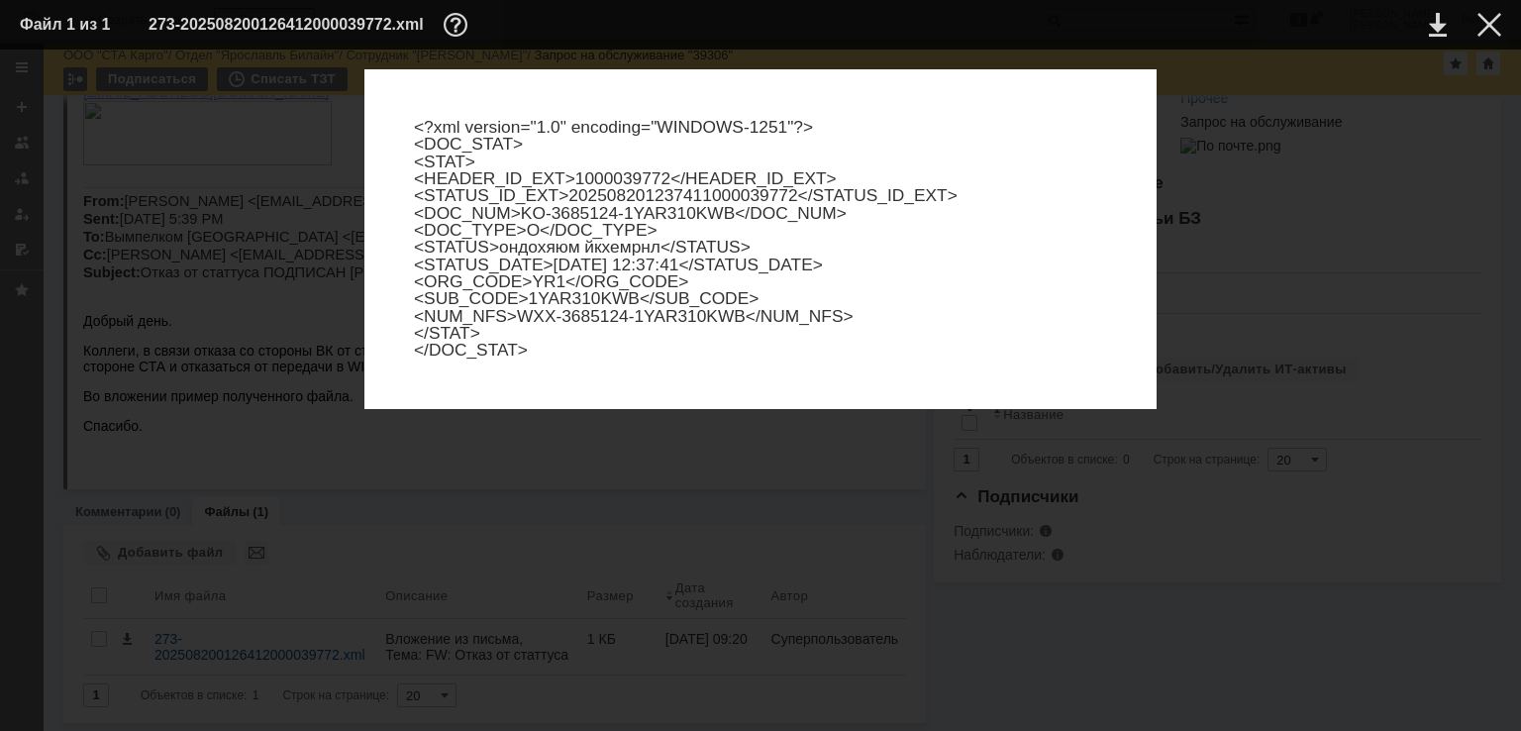
drag, startPoint x: 1485, startPoint y: 26, endPoint x: 1435, endPoint y: 53, distance: 56.7
click at [1485, 26] on div at bounding box center [1489, 25] width 24 height 24
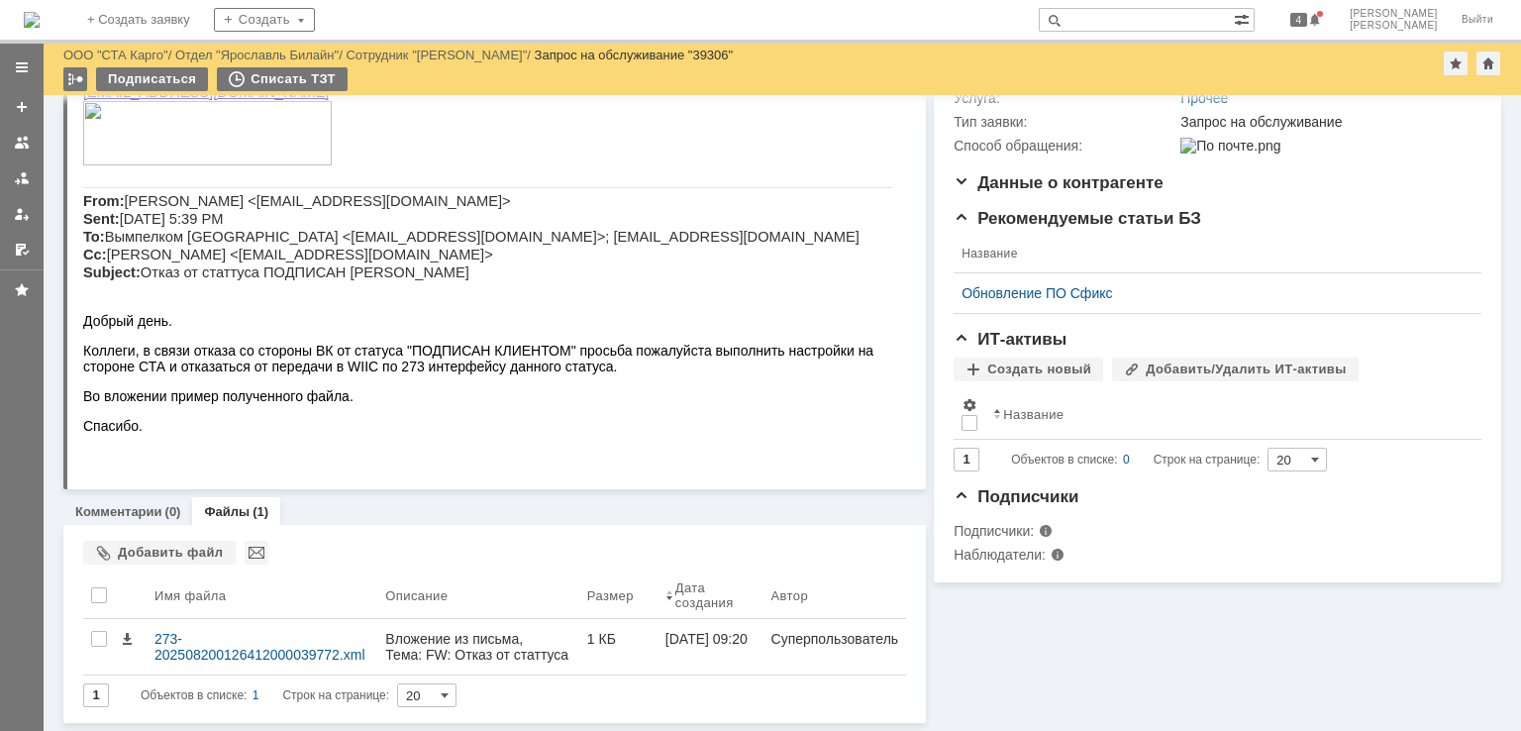
scroll to position [0, 0]
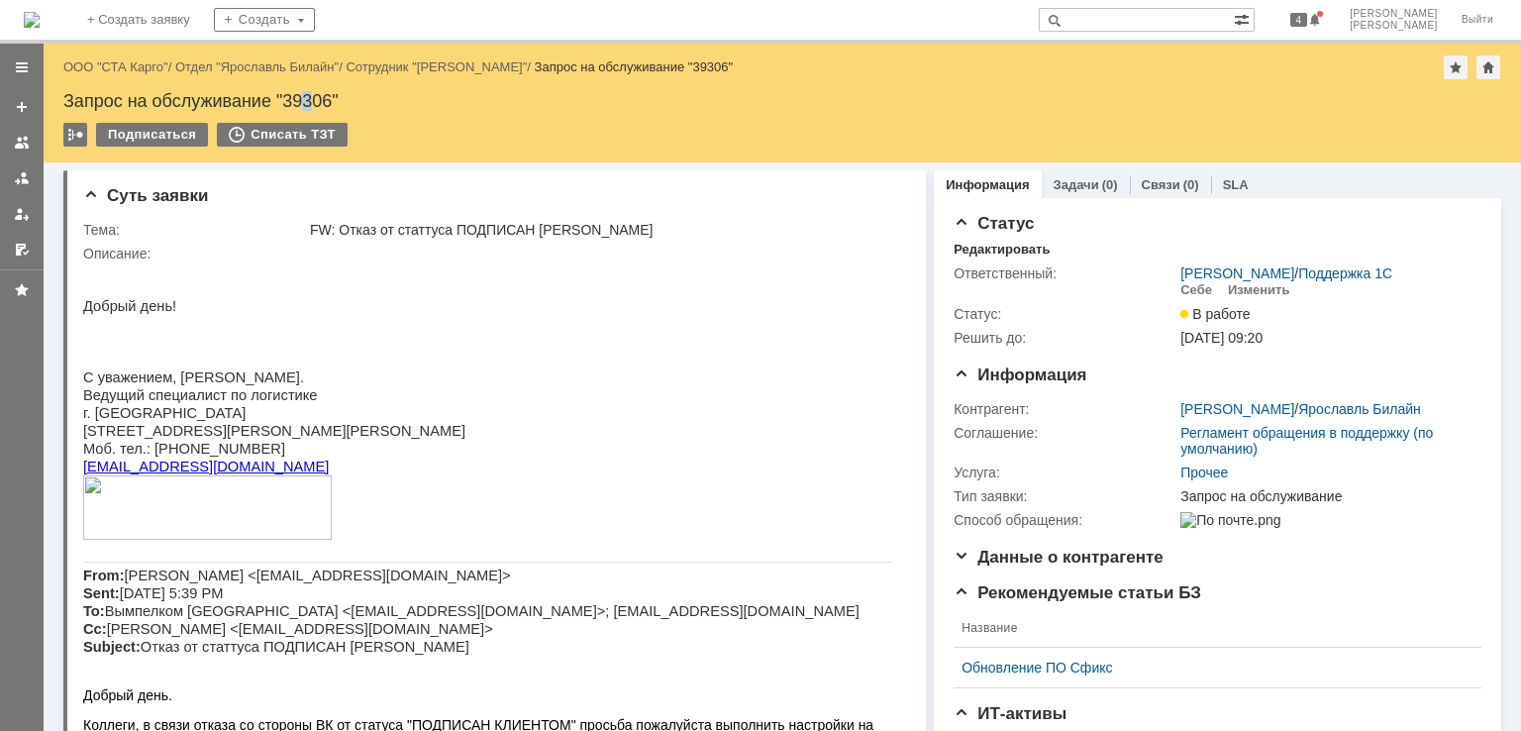
click at [309, 104] on div "Запрос на обслуживание "39306"" at bounding box center [781, 101] width 1437 height 20
click at [317, 96] on div "Запрос на обслуживание "39306"" at bounding box center [781, 101] width 1437 height 20
click at [1182, 293] on div "Себе" at bounding box center [1196, 290] width 32 height 16
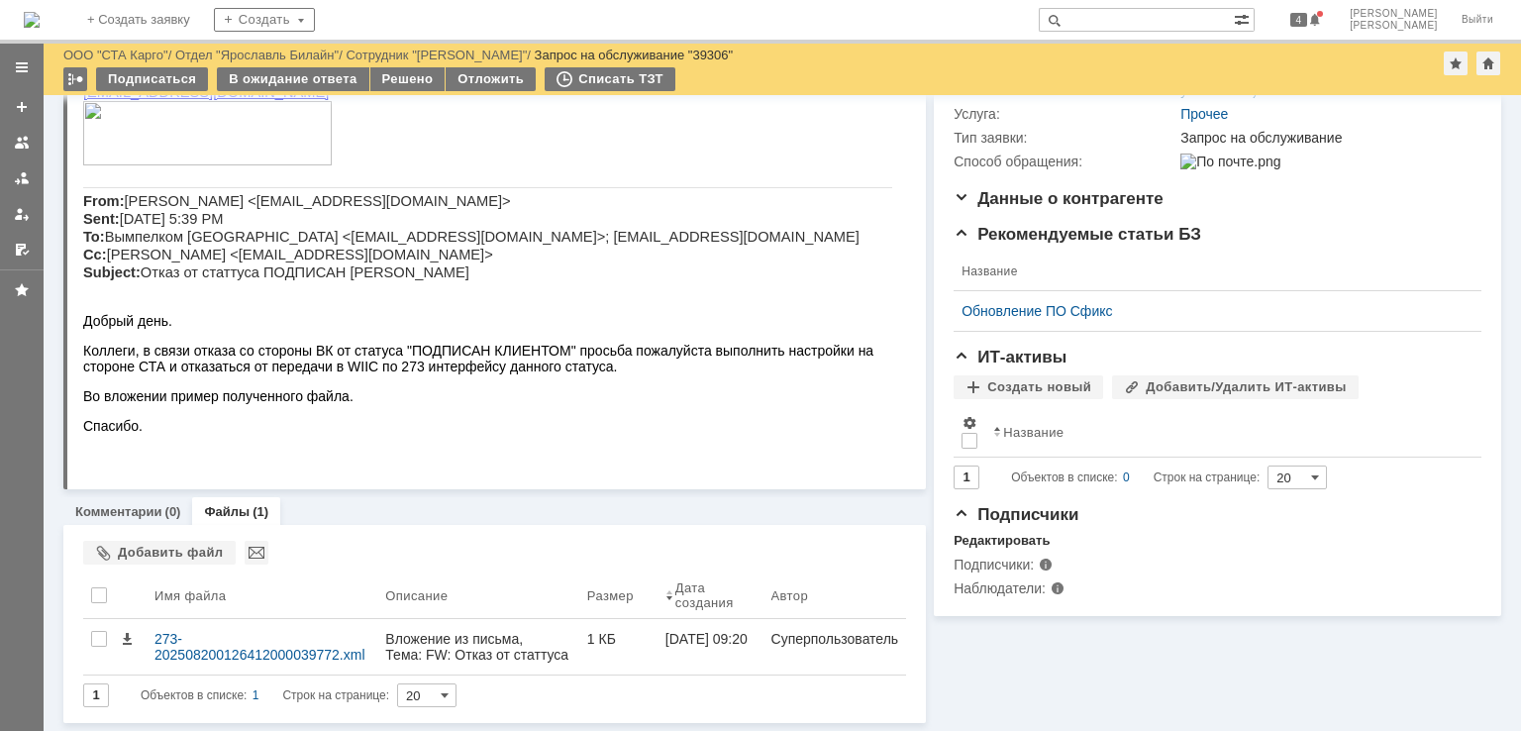
scroll to position [307, 0]
click at [131, 504] on link "Комментарии" at bounding box center [118, 511] width 87 height 15
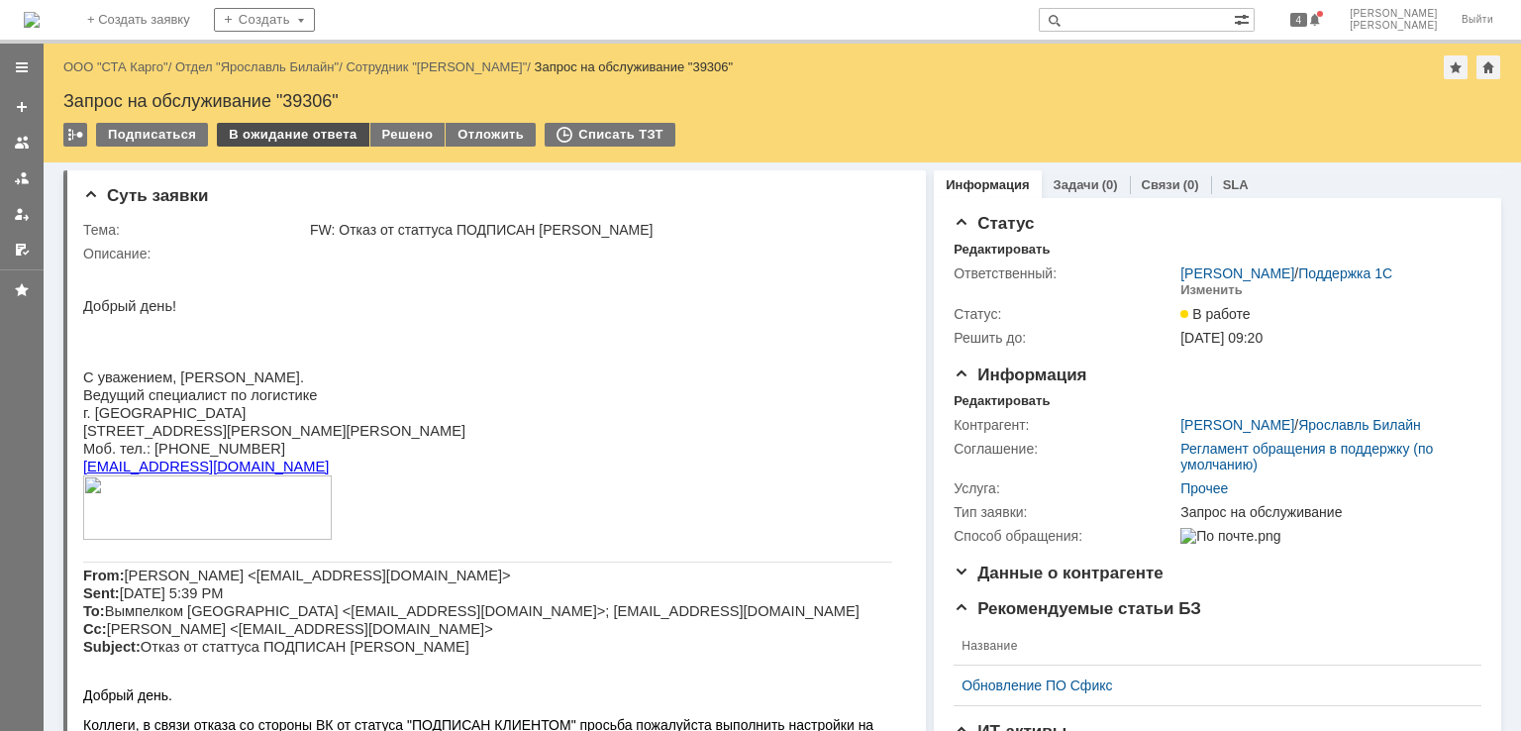
click at [334, 127] on div "В ожидание ответа" at bounding box center [292, 135] width 151 height 24
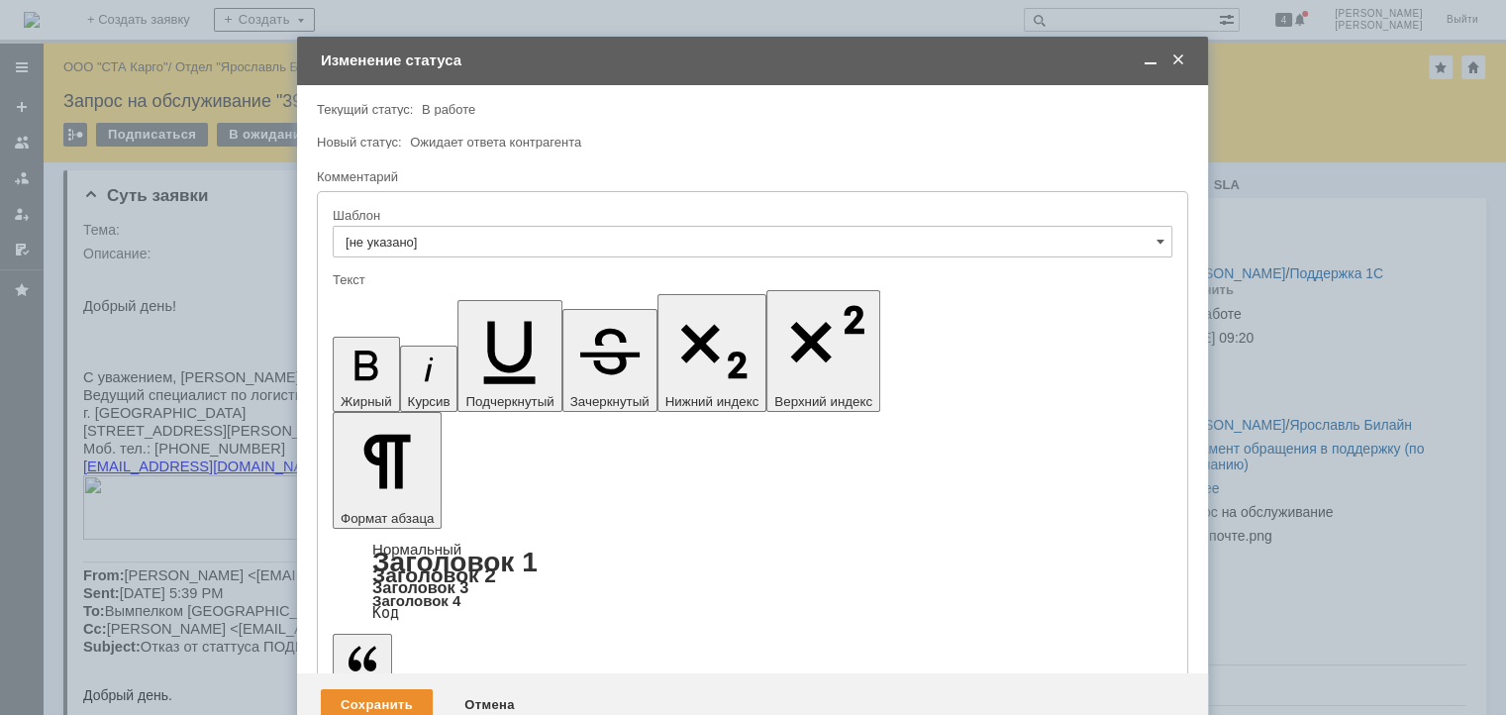
click at [344, 689] on div "Сохранить" at bounding box center [377, 705] width 112 height 32
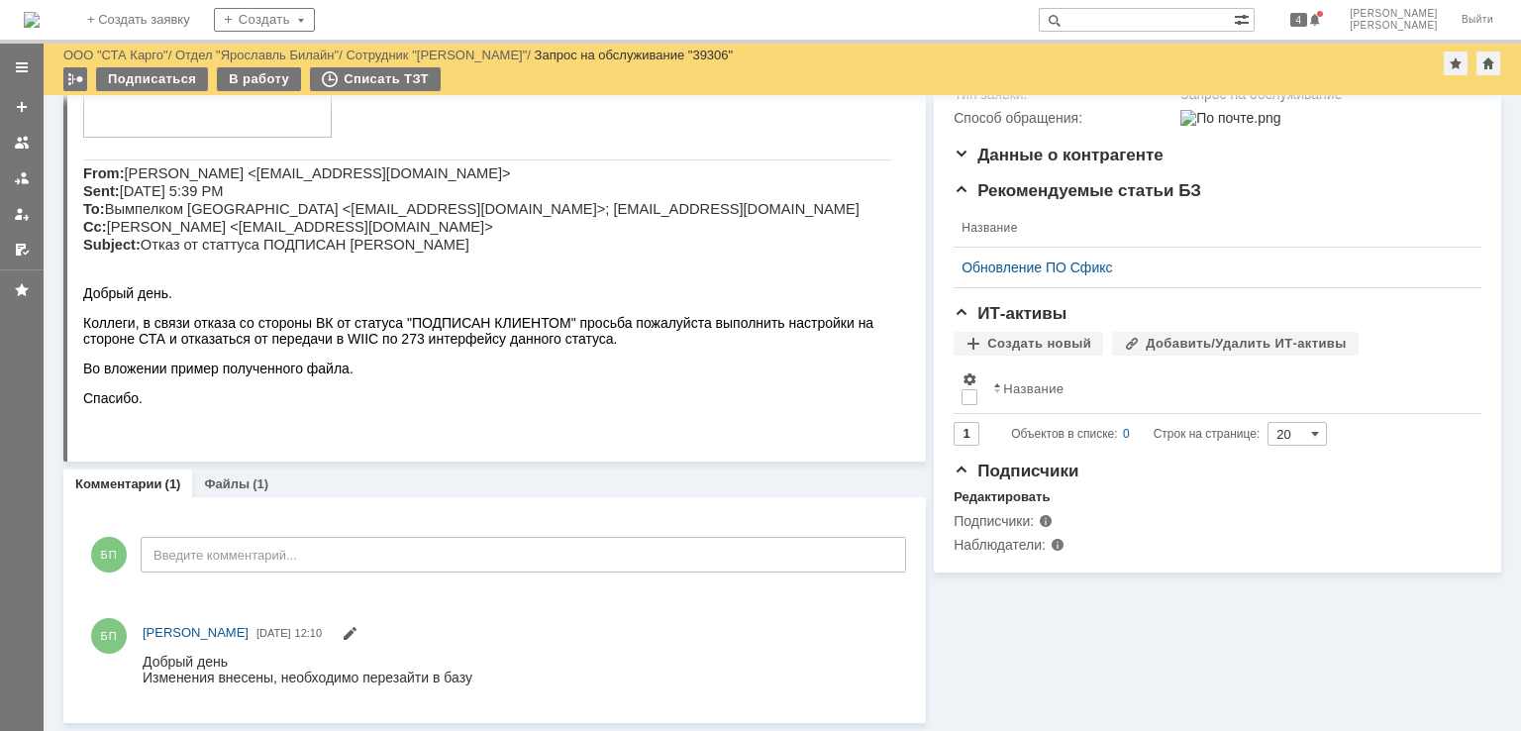
scroll to position [350, 0]
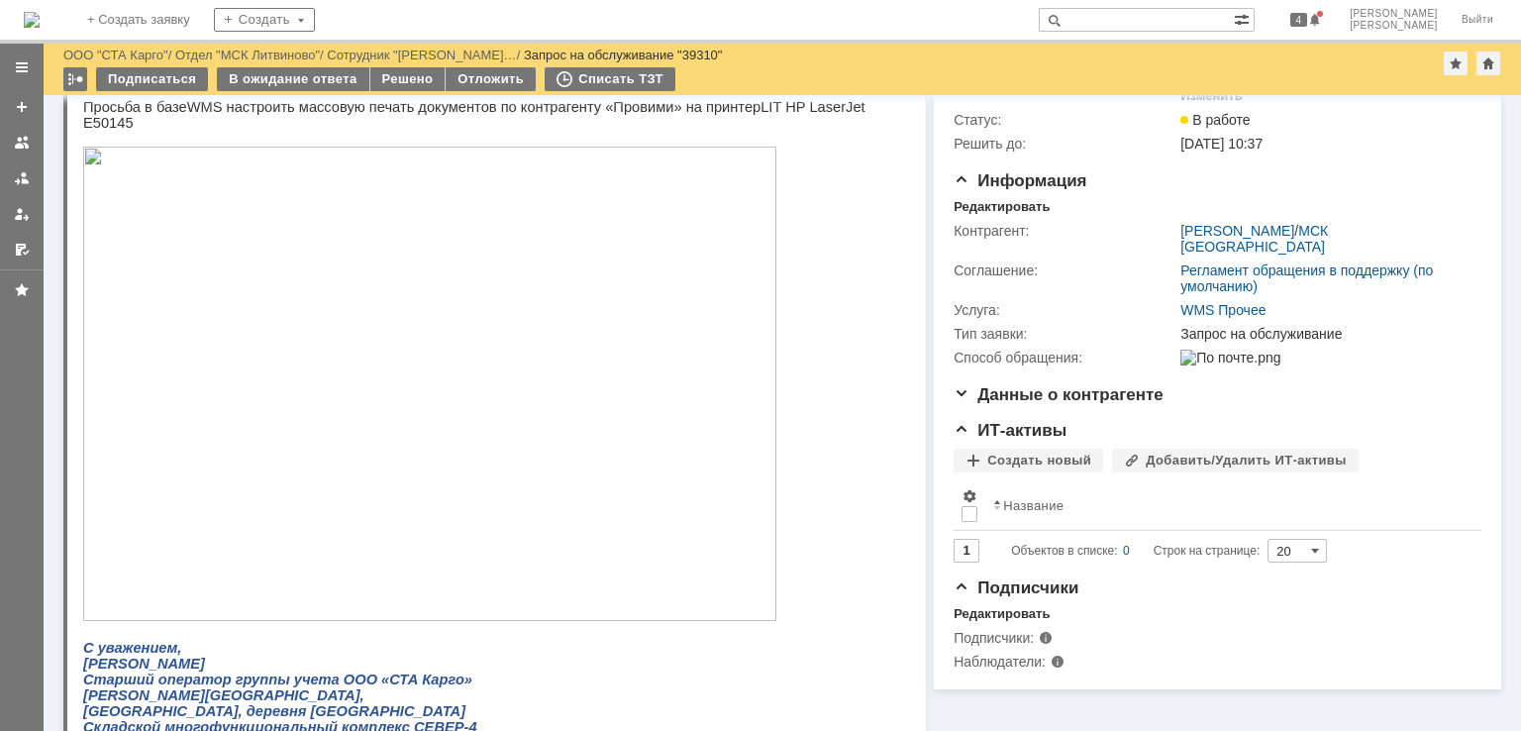
scroll to position [99, 0]
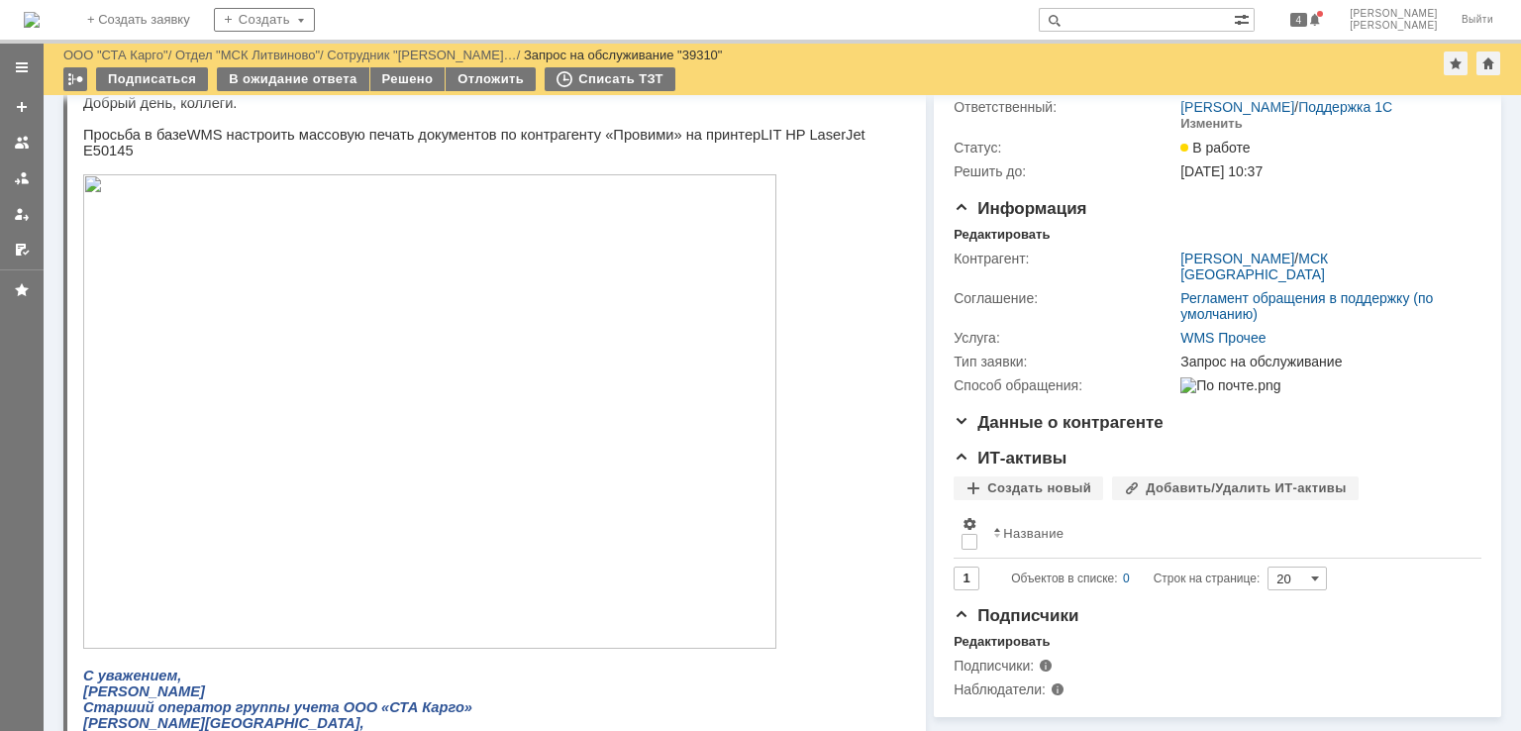
click at [410, 425] on img at bounding box center [429, 411] width 693 height 474
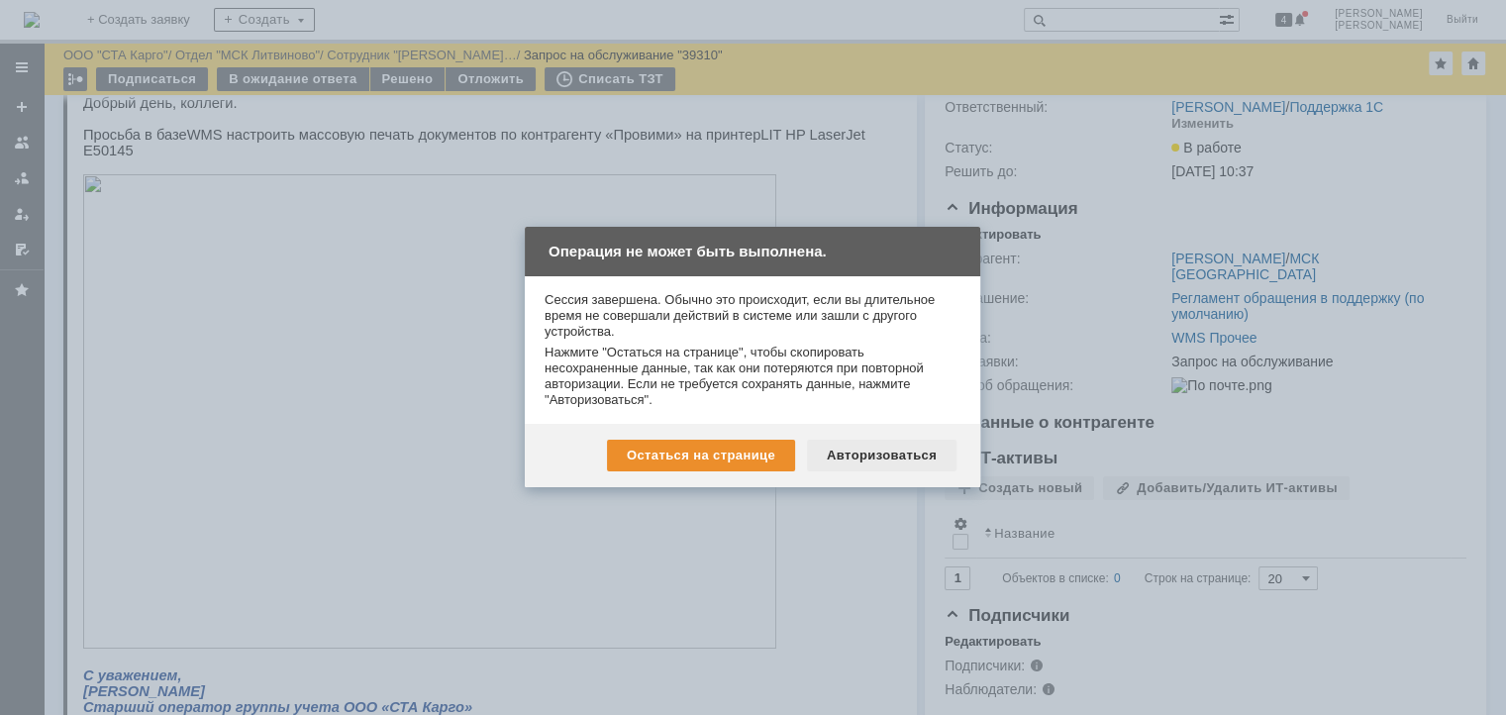
click at [873, 464] on div "Авторизоваться" at bounding box center [881, 456] width 149 height 32
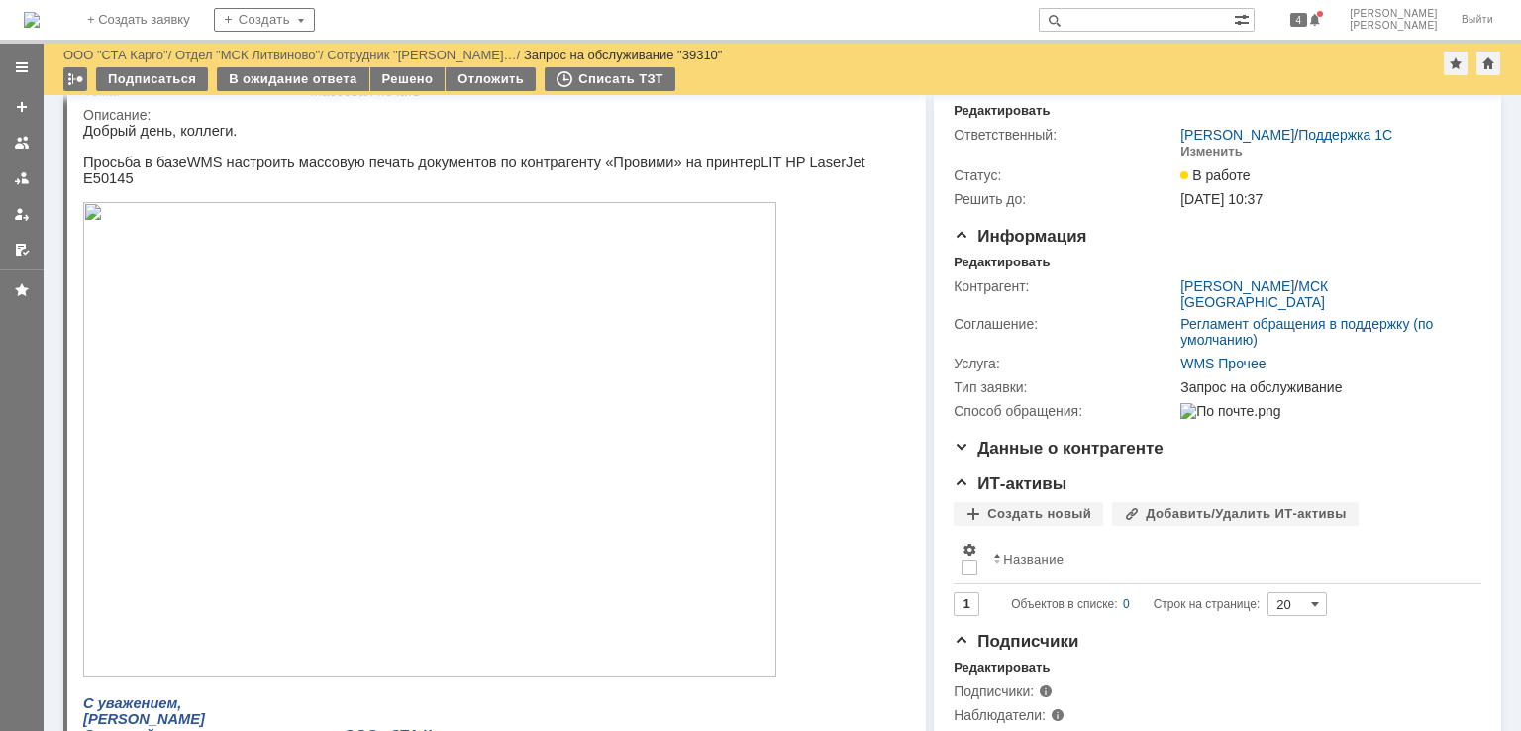
scroll to position [99, 0]
